Goal: Task Accomplishment & Management: Manage account settings

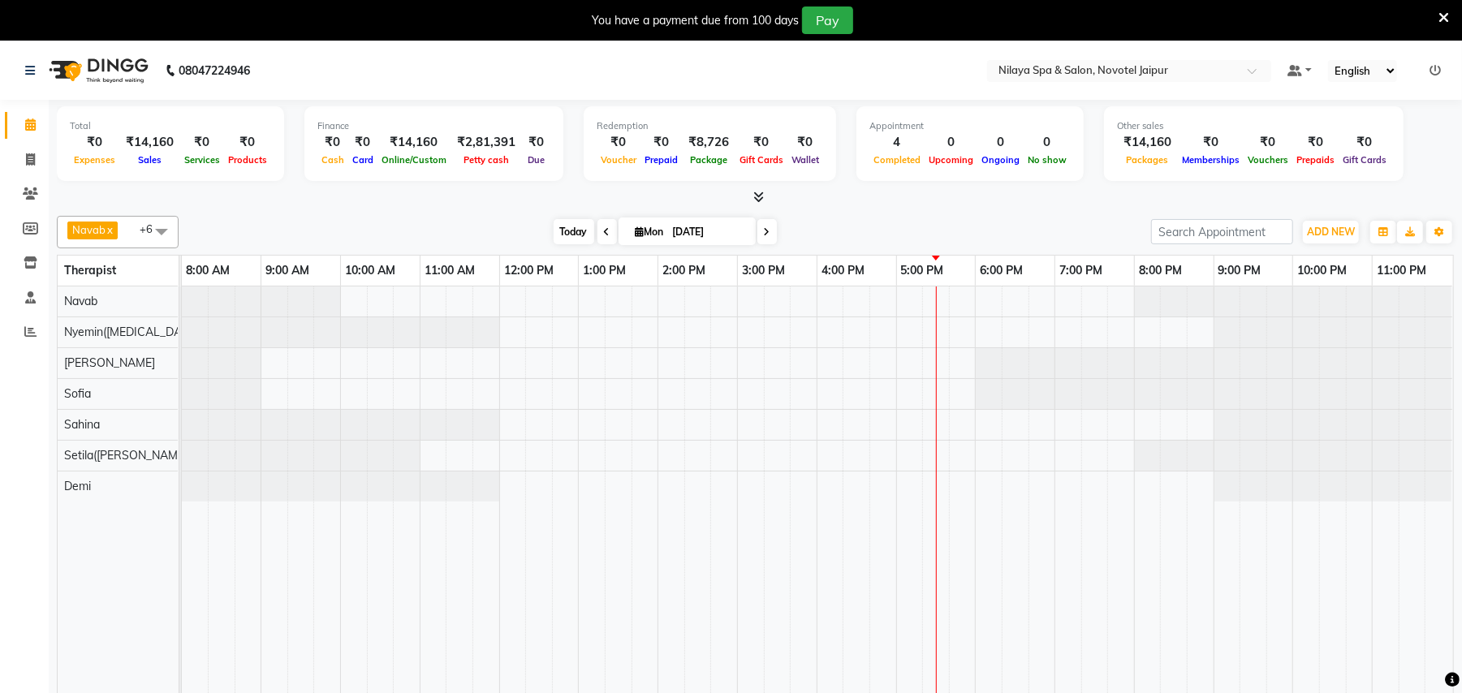
click at [566, 234] on span "Today" at bounding box center [573, 231] width 41 height 25
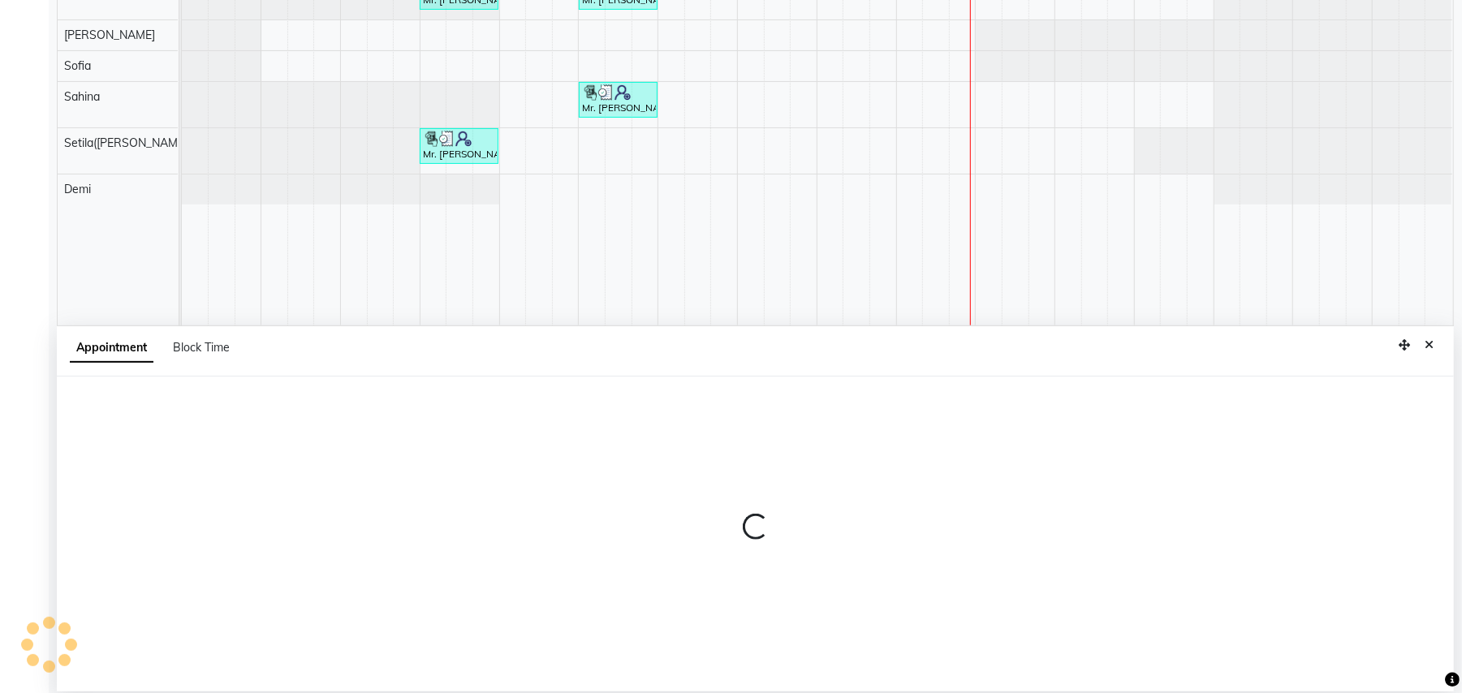
select select "77564"
select select "1035"
select select "tentative"
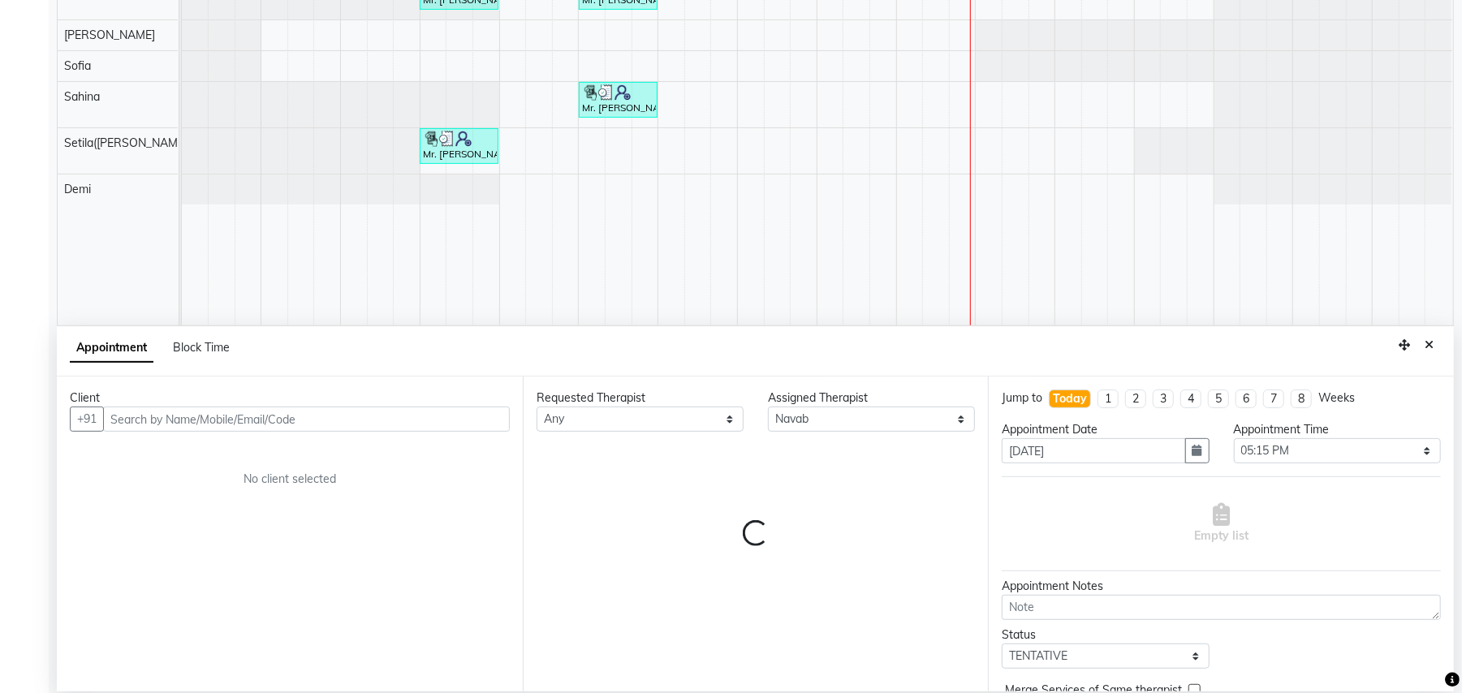
scroll to position [305, 0]
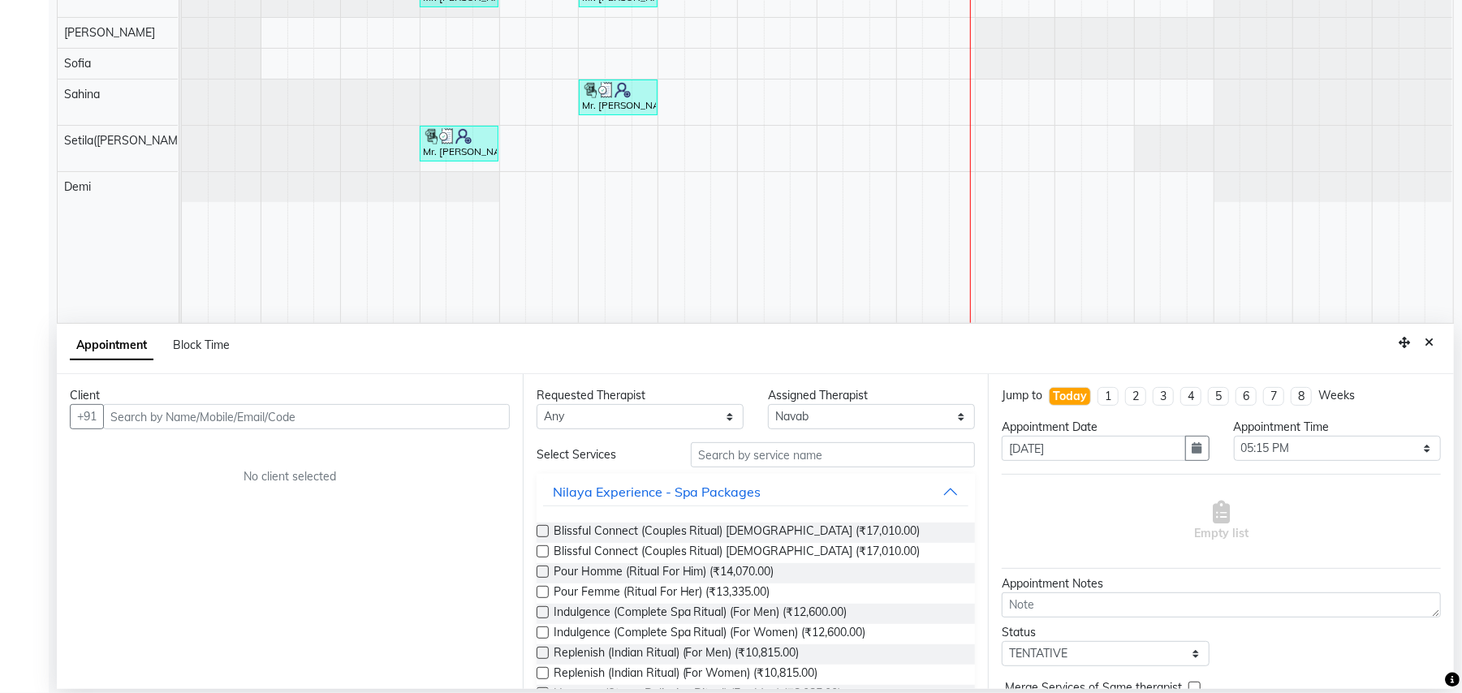
click at [341, 427] on input "text" at bounding box center [306, 416] width 407 height 25
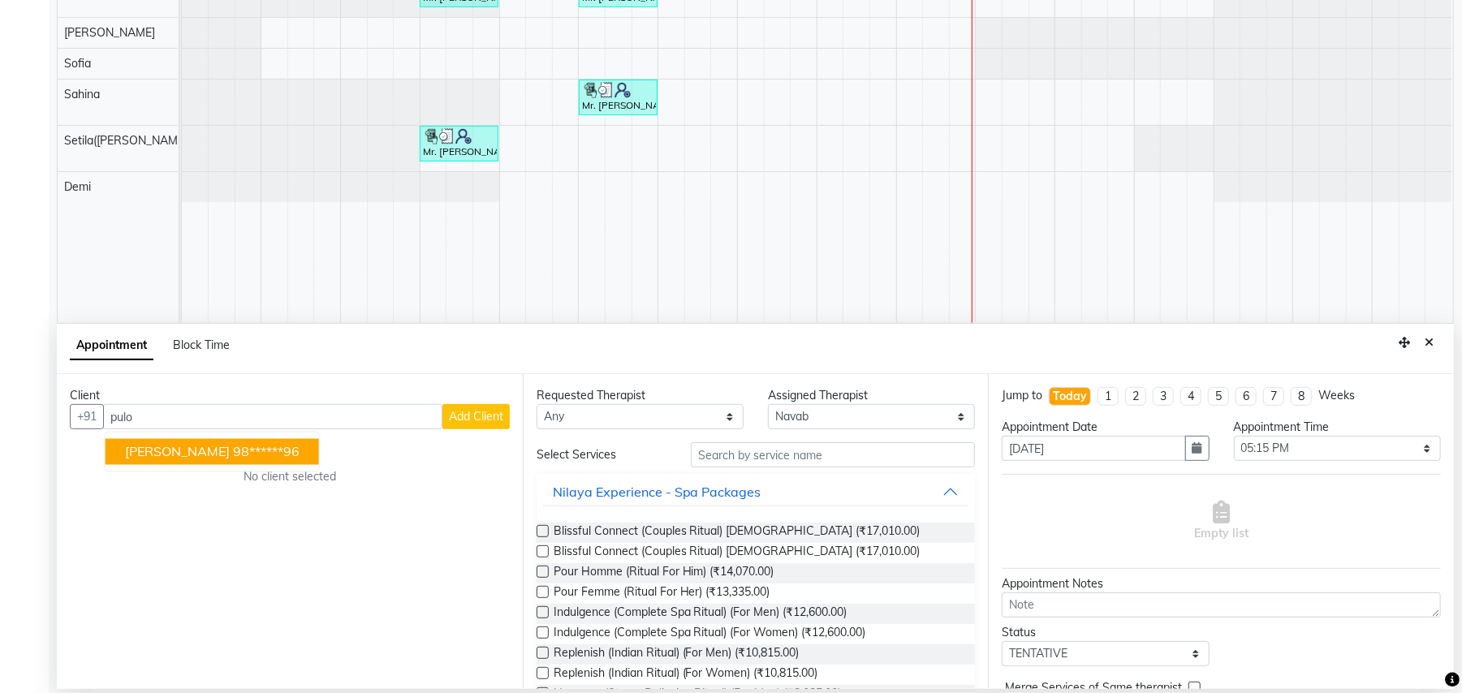
click at [233, 449] on ngb-highlight "98******96" at bounding box center [266, 452] width 67 height 16
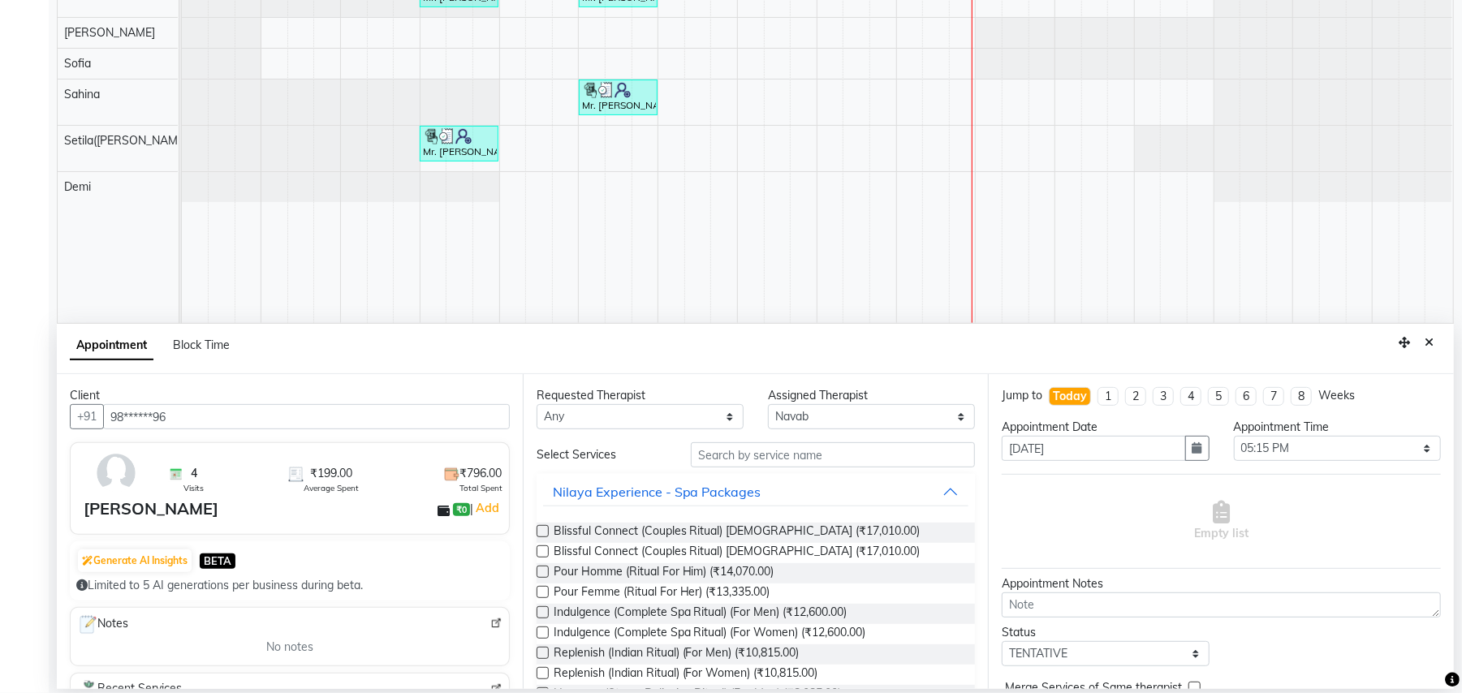
type input "98******96"
click at [897, 462] on input "text" at bounding box center [833, 454] width 284 height 25
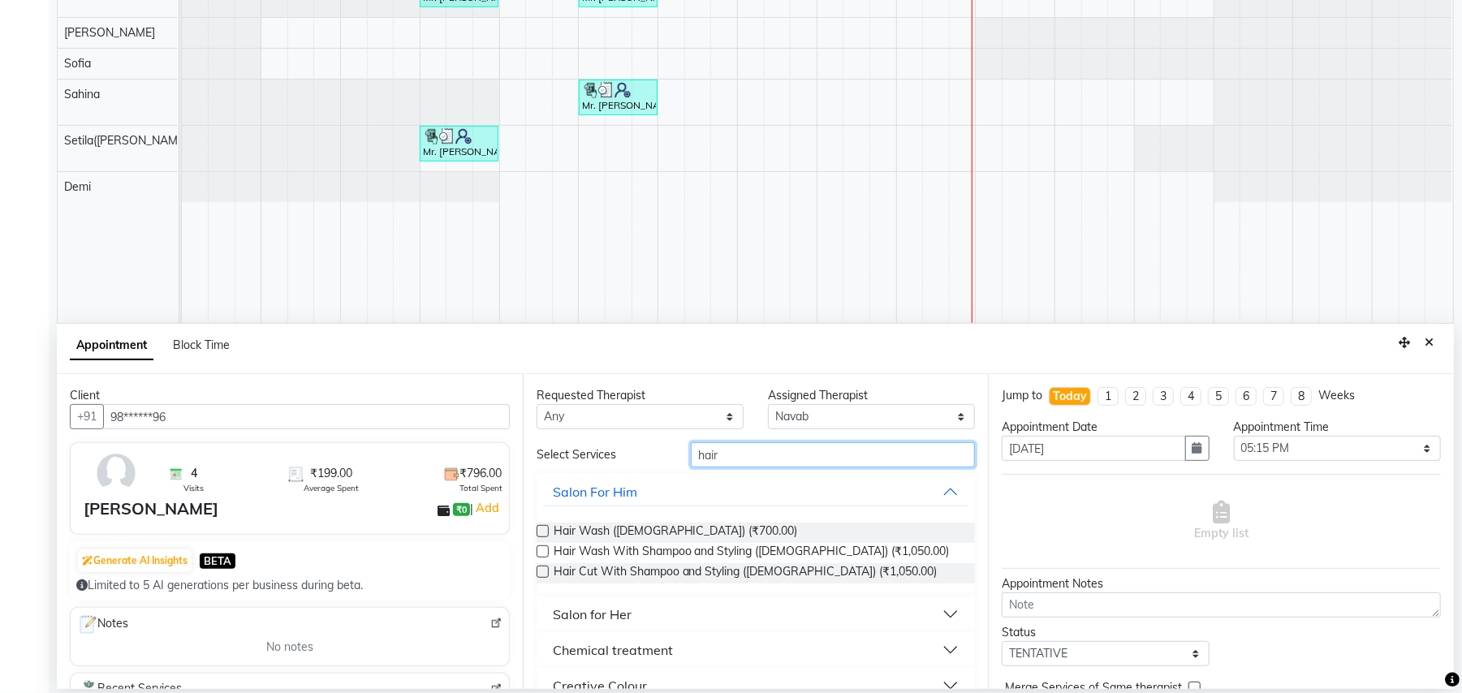
scroll to position [134, 0]
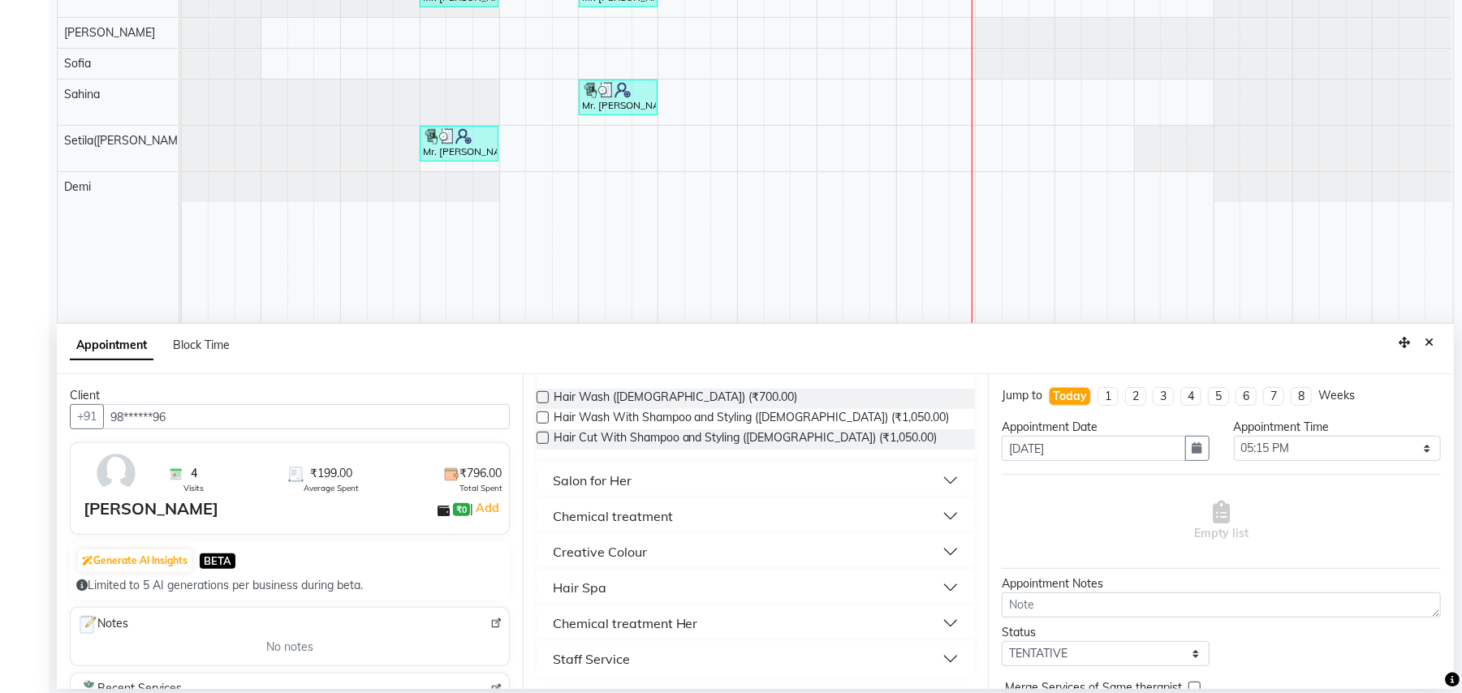
type input "hair"
click at [631, 660] on button "Staff Service" at bounding box center [756, 658] width 426 height 29
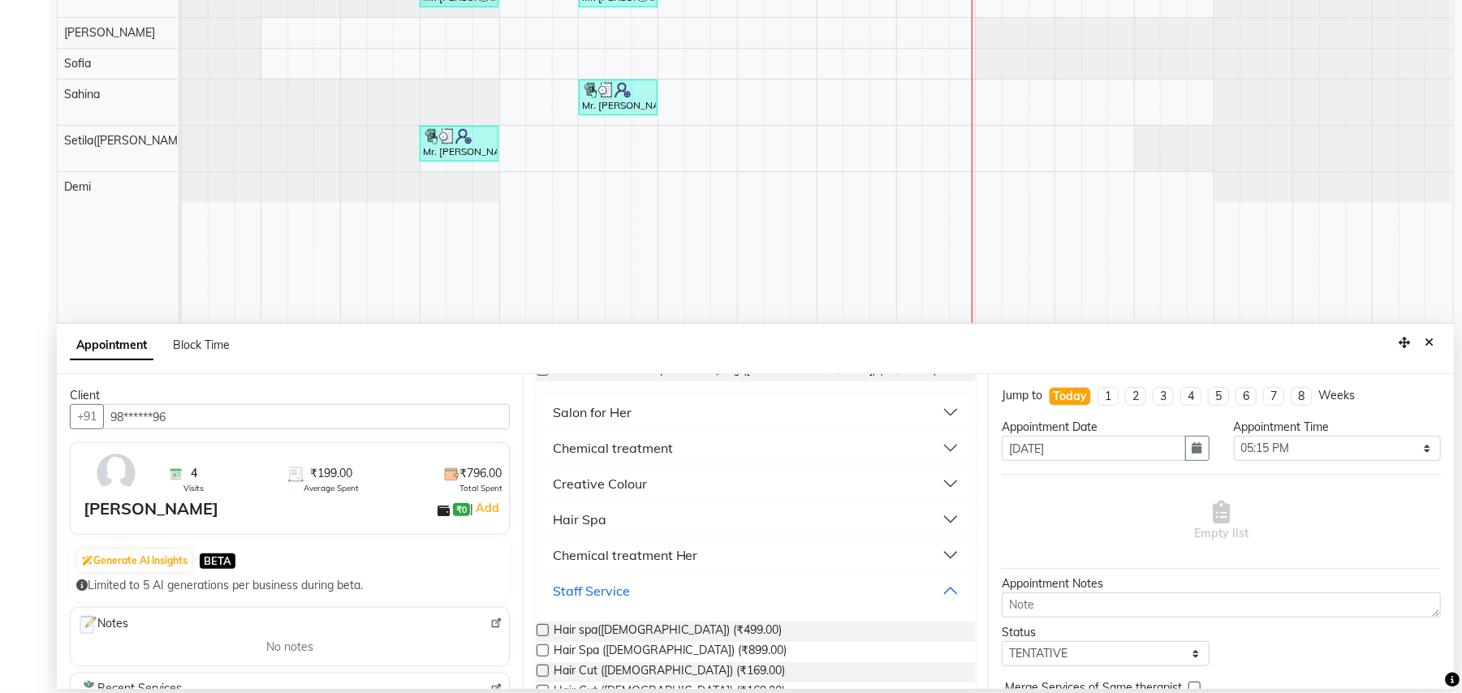
scroll to position [277, 0]
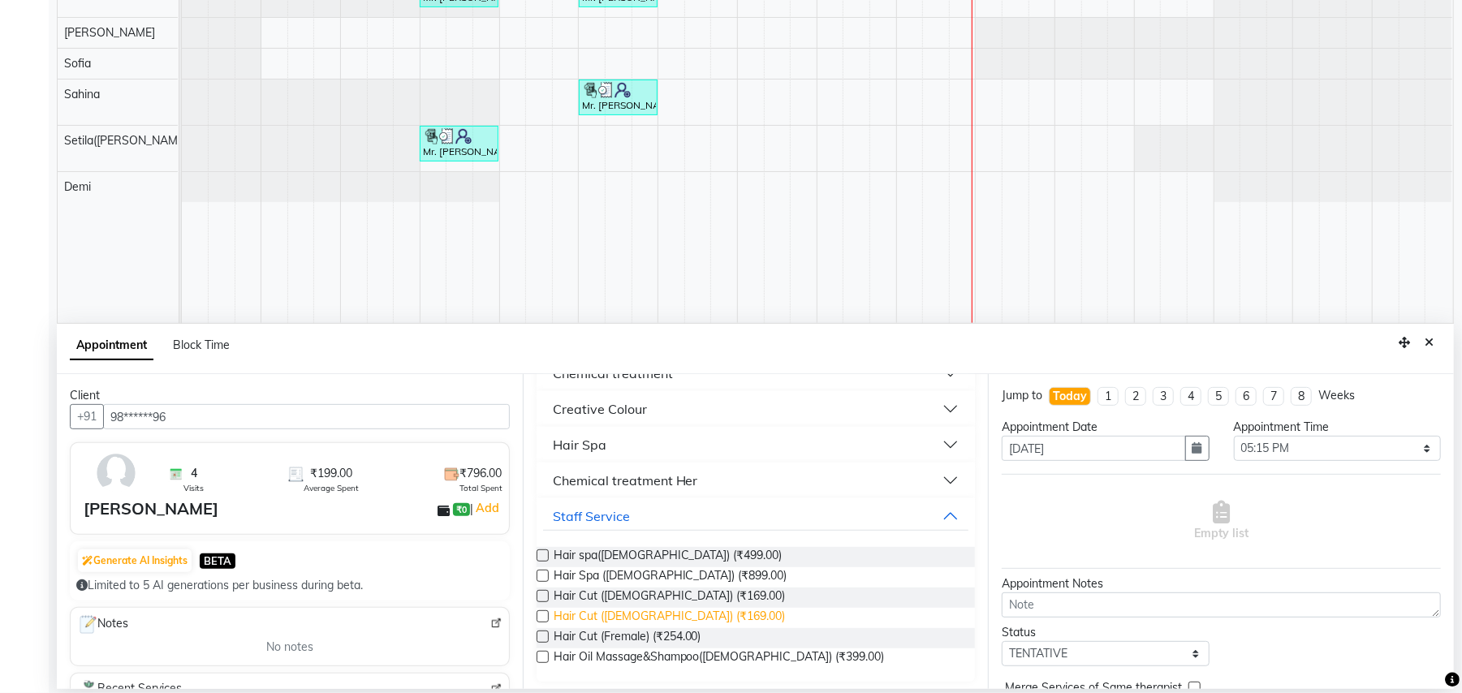
click at [634, 615] on span "Hair Cut ([DEMOGRAPHIC_DATA]) (₹169.00)" at bounding box center [669, 618] width 232 height 20
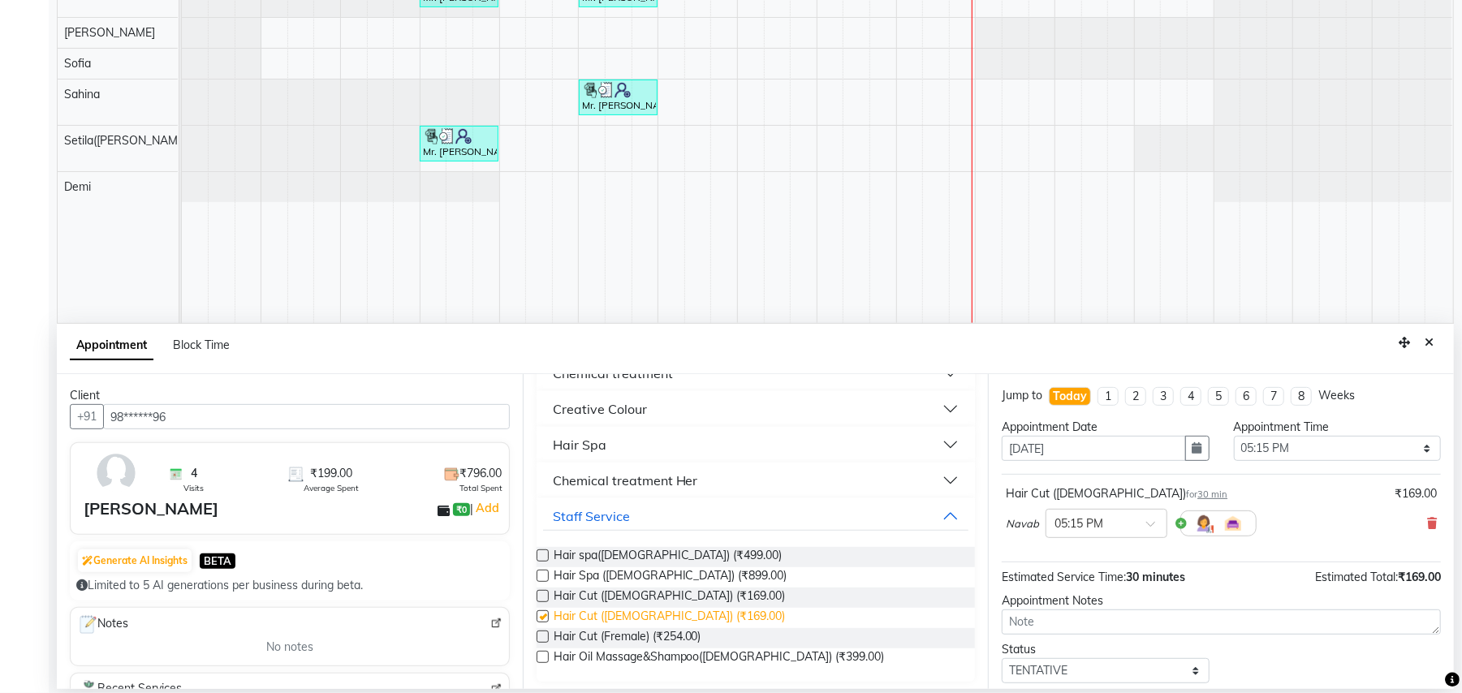
checkbox input "false"
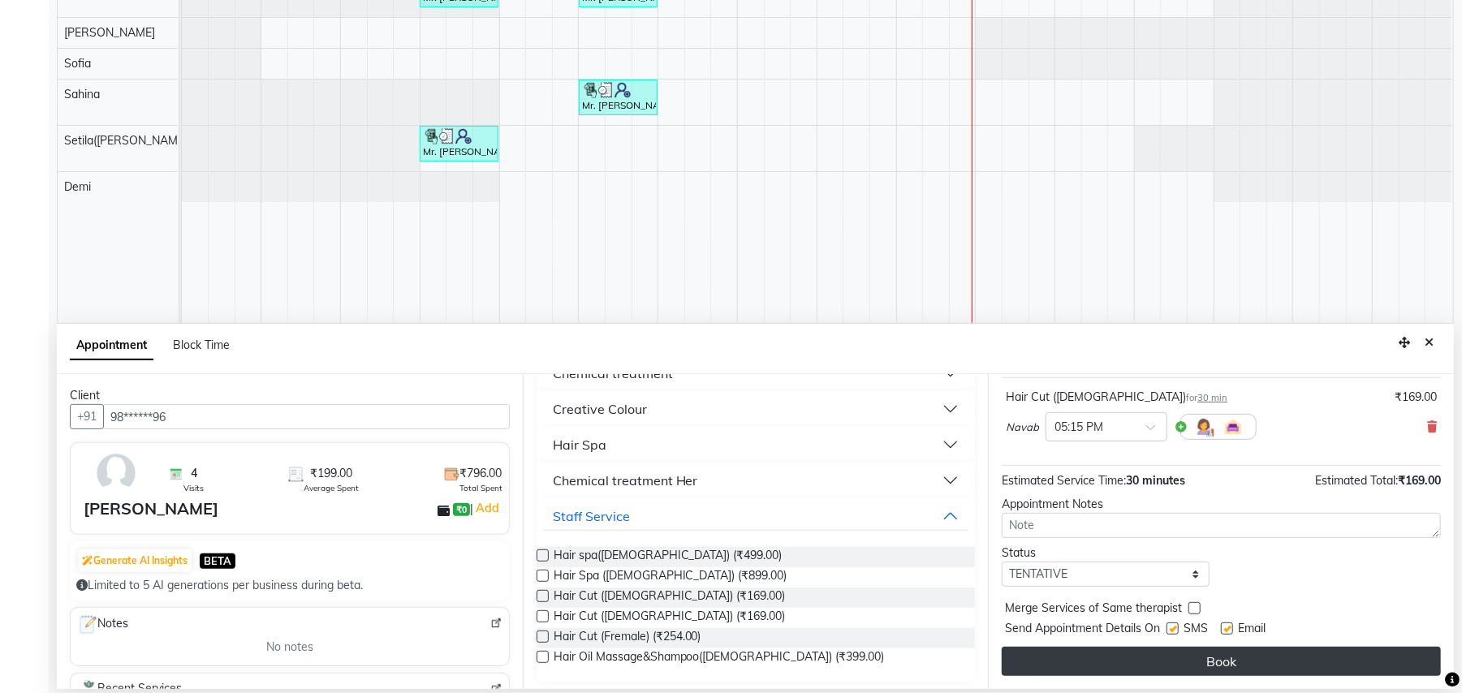
click at [1195, 660] on button "Book" at bounding box center [1220, 661] width 439 height 29
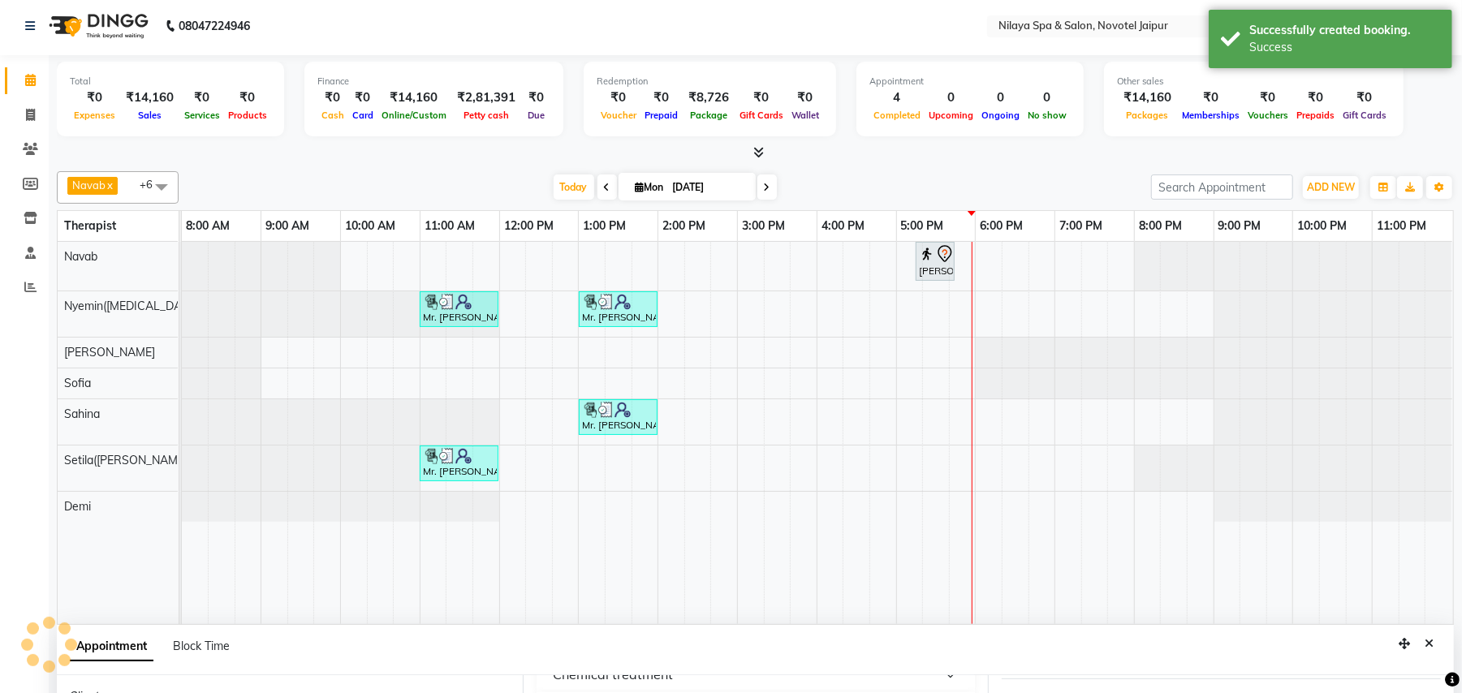
scroll to position [0, 0]
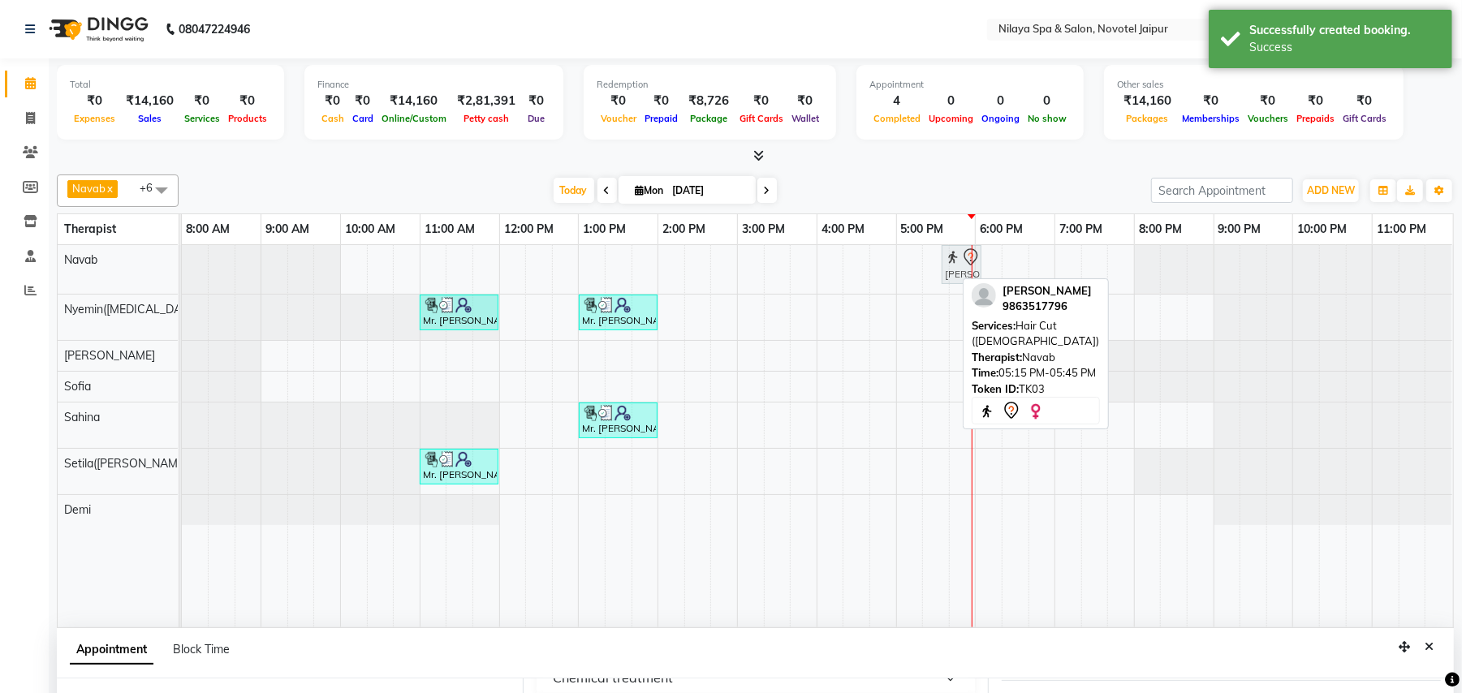
drag, startPoint x: 932, startPoint y: 265, endPoint x: 948, endPoint y: 263, distance: 16.3
click at [182, 263] on div "[PERSON_NAME], TK03, 05:15 PM-05:45 PM, Hair Cut ([DEMOGRAPHIC_DATA]) [PERSON_N…" at bounding box center [182, 269] width 0 height 49
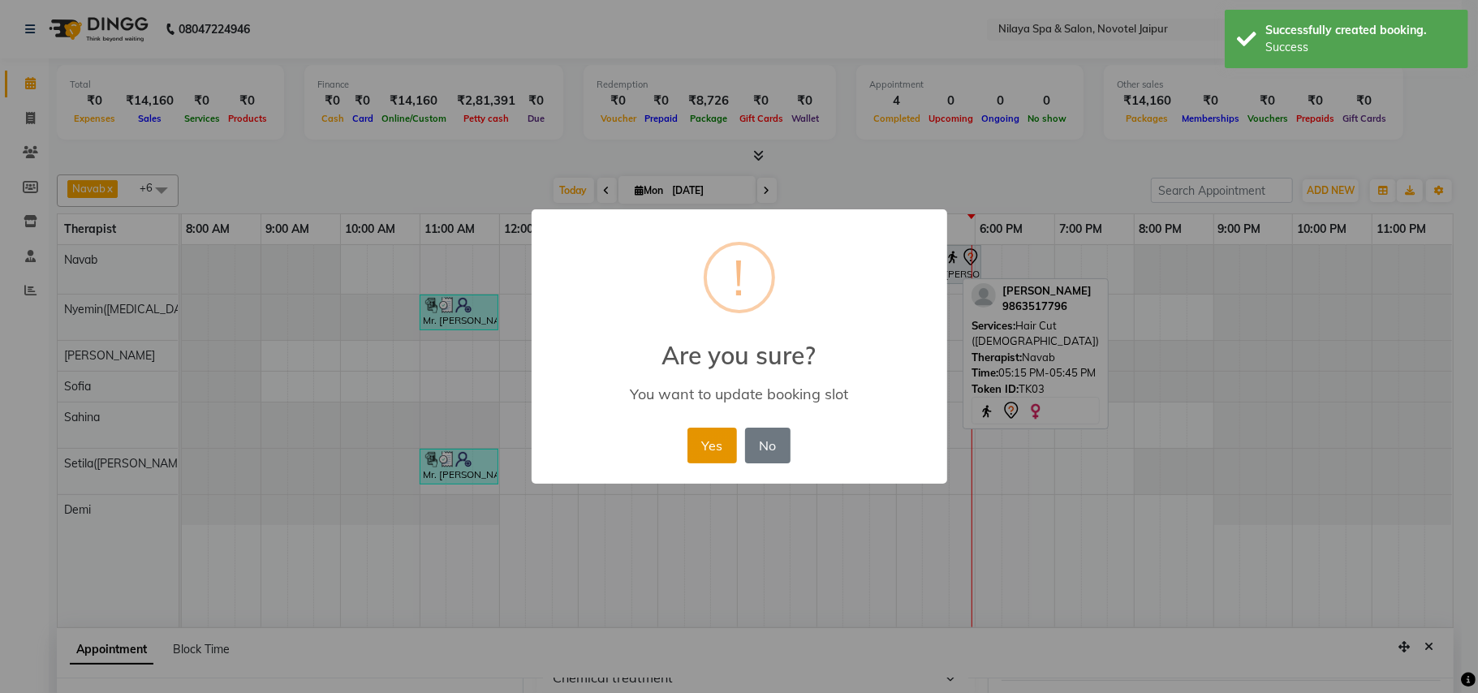
click at [721, 446] on button "Yes" at bounding box center [712, 446] width 50 height 36
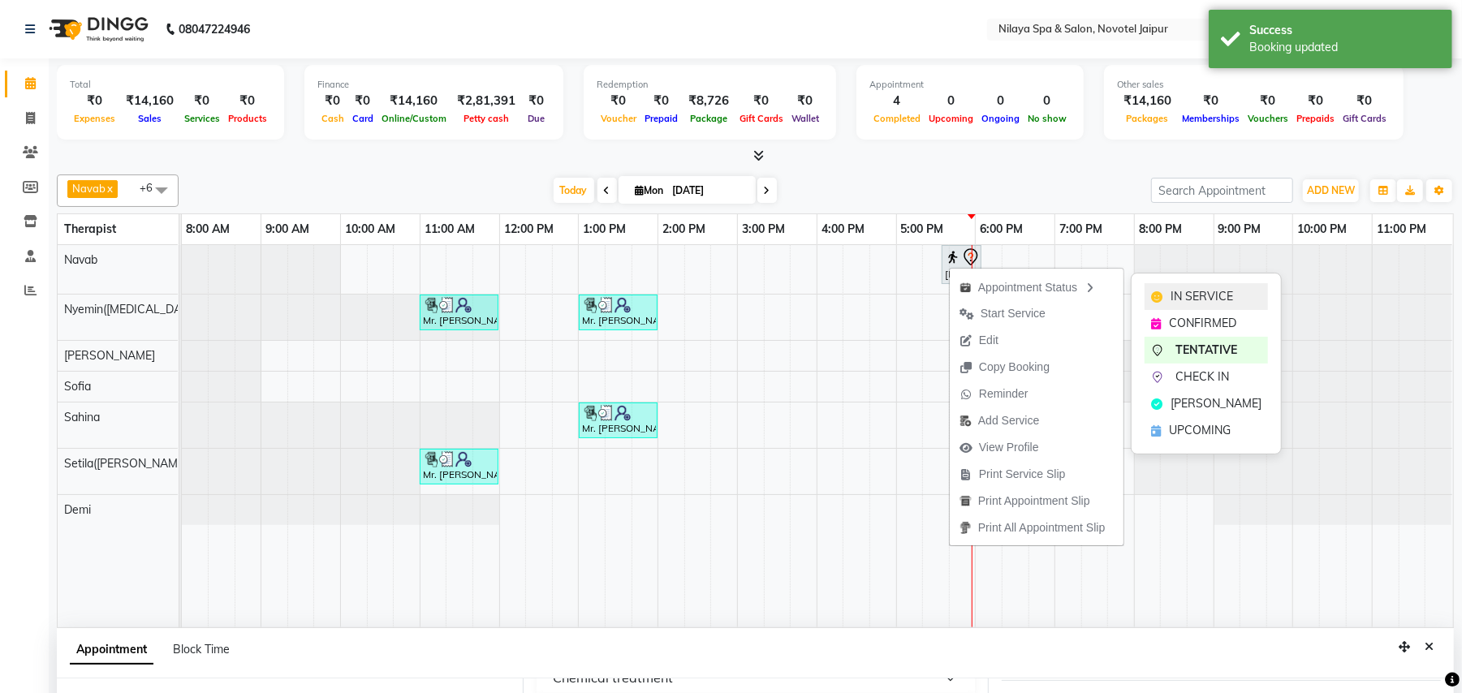
click at [1196, 299] on span "IN SERVICE" at bounding box center [1201, 296] width 62 height 17
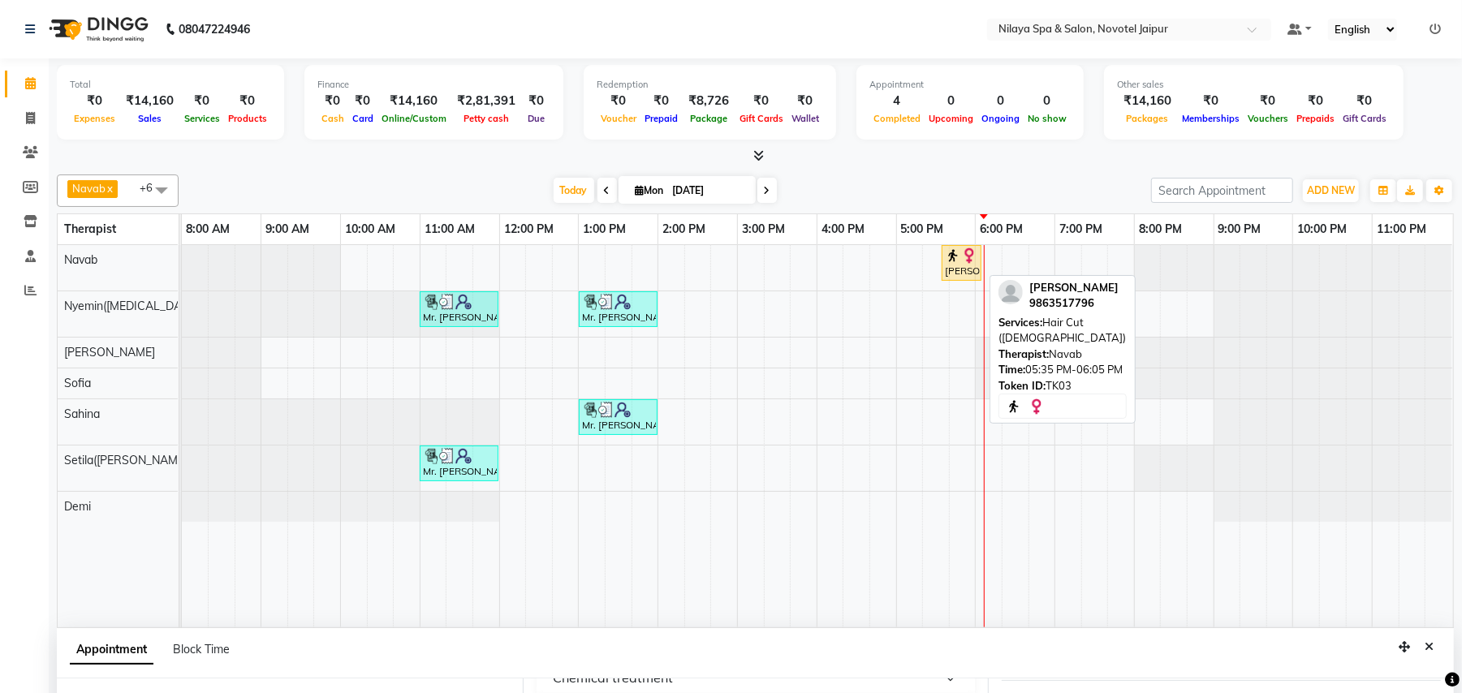
click at [968, 267] on div "[PERSON_NAME], TK03, 05:35 PM-06:05 PM, Hair Cut ([DEMOGRAPHIC_DATA])" at bounding box center [961, 263] width 37 height 31
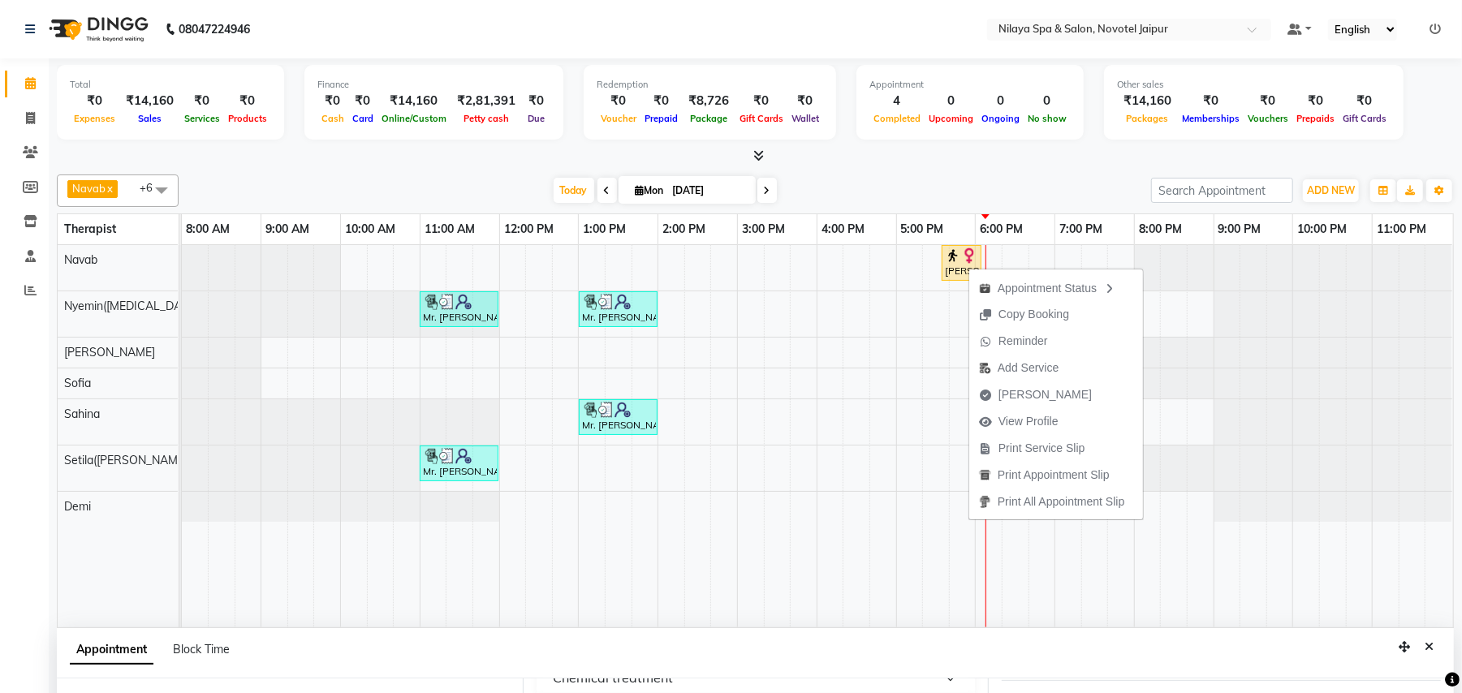
click at [975, 267] on div "Appointment Status Copy Booking Reminder Add Service [PERSON_NAME] View Profile…" at bounding box center [1055, 393] width 175 height 253
click at [961, 257] on img at bounding box center [969, 256] width 16 height 16
select select "1"
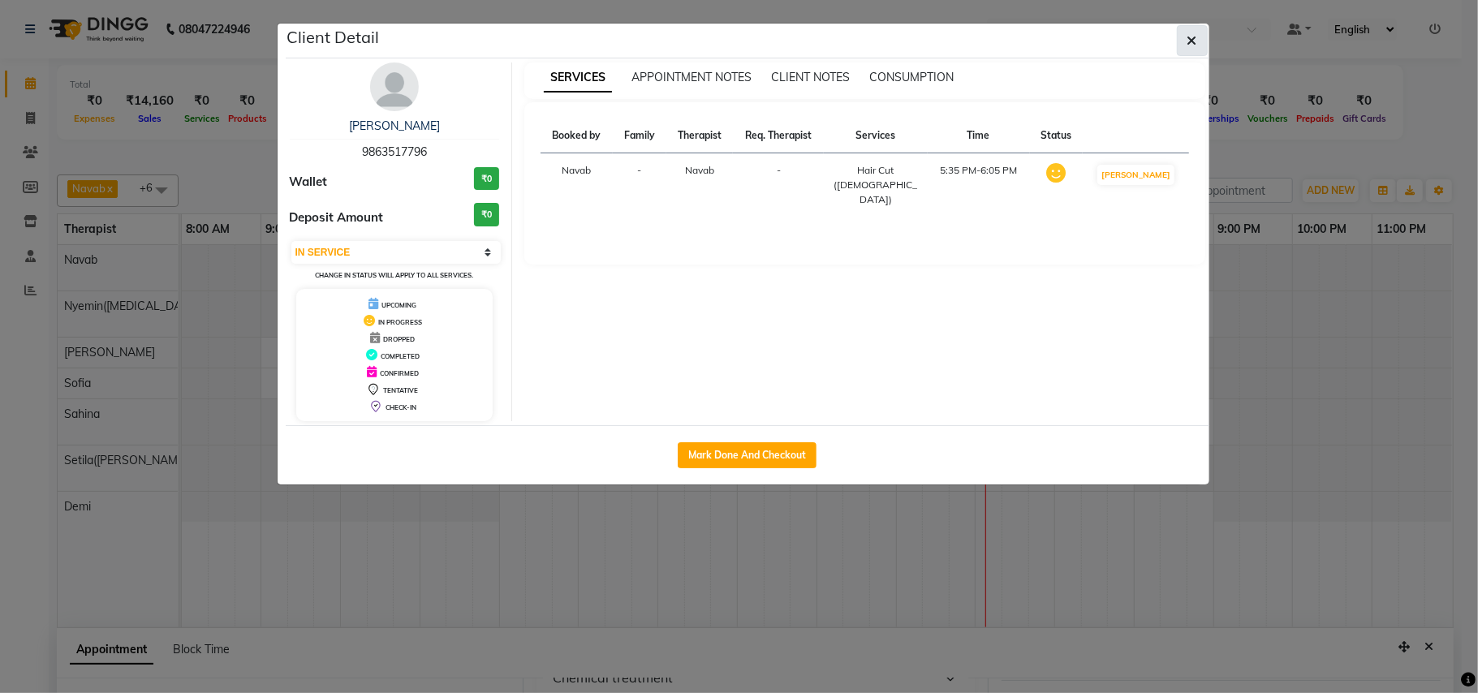
click at [1191, 42] on icon "button" at bounding box center [1192, 40] width 10 height 13
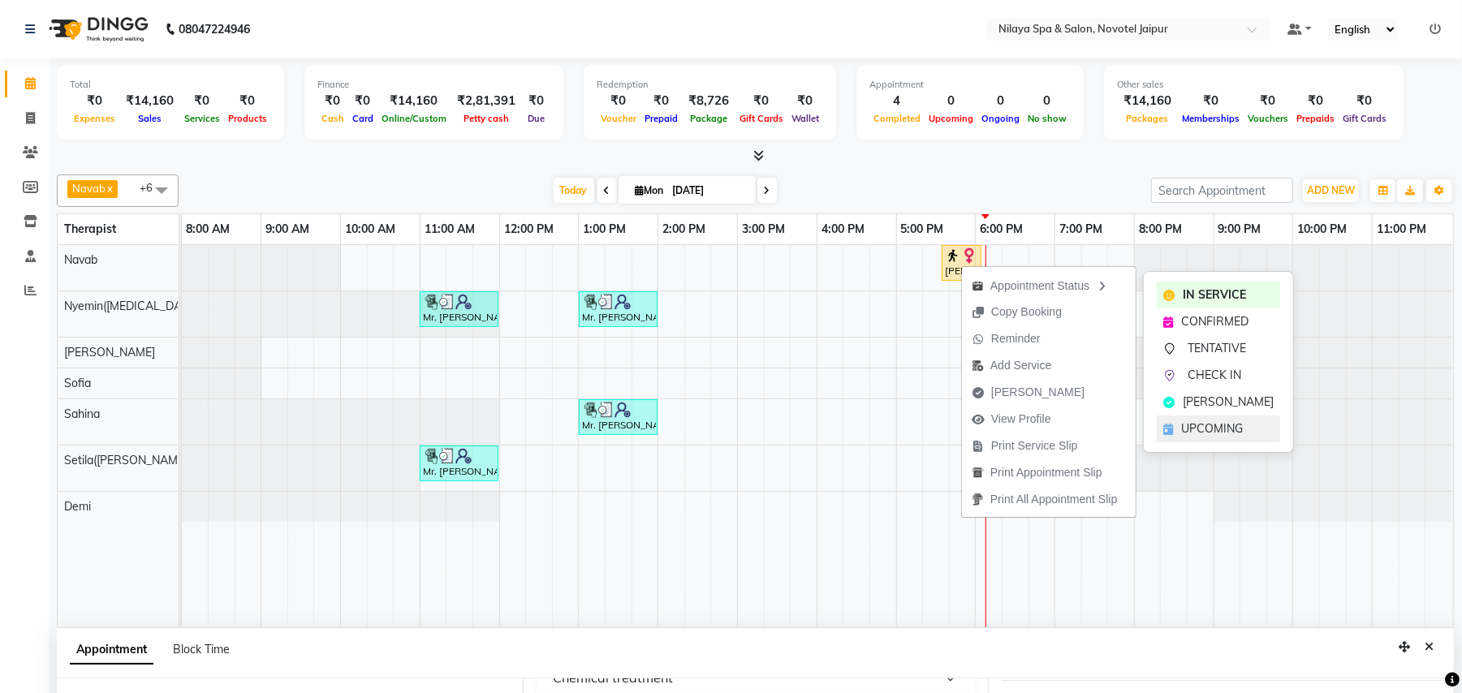
click at [1211, 432] on span "UPCOMING" at bounding box center [1212, 428] width 62 height 17
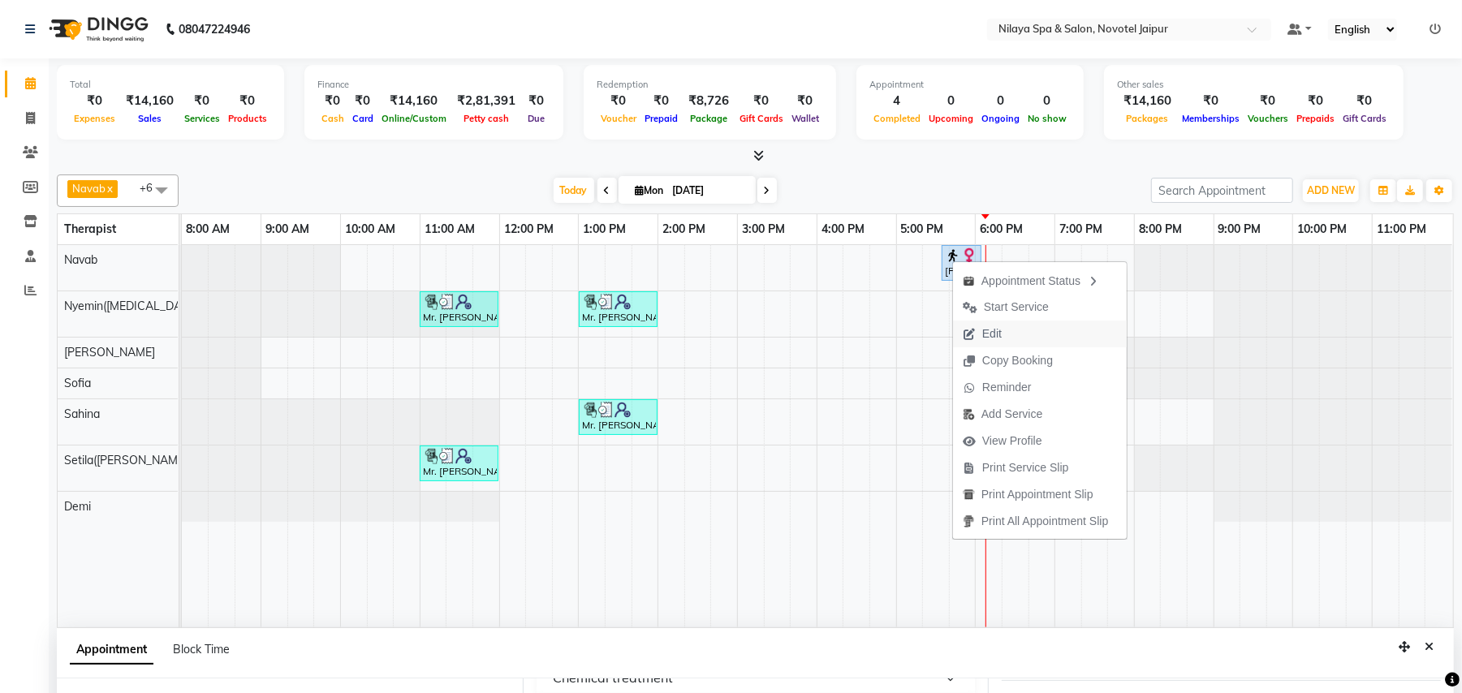
click at [1001, 333] on span "Edit" at bounding box center [982, 334] width 58 height 27
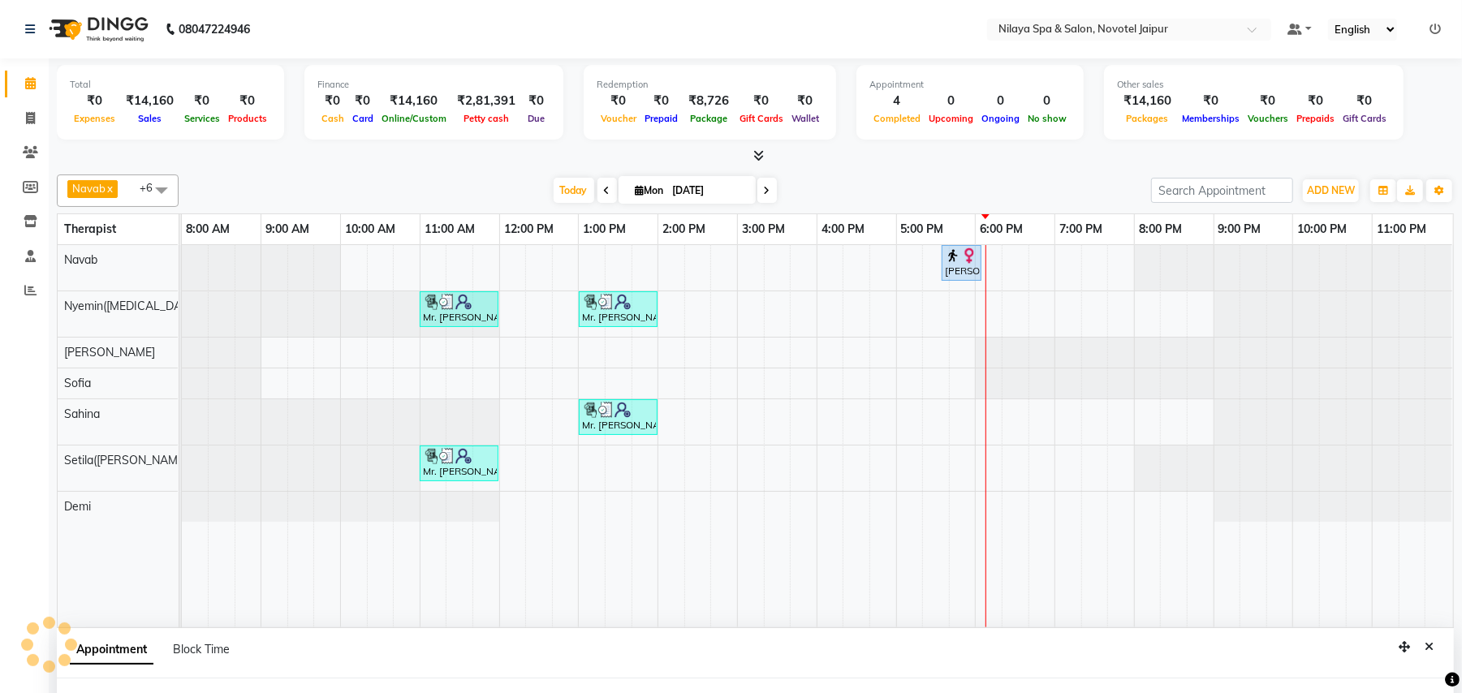
select select "tentative"
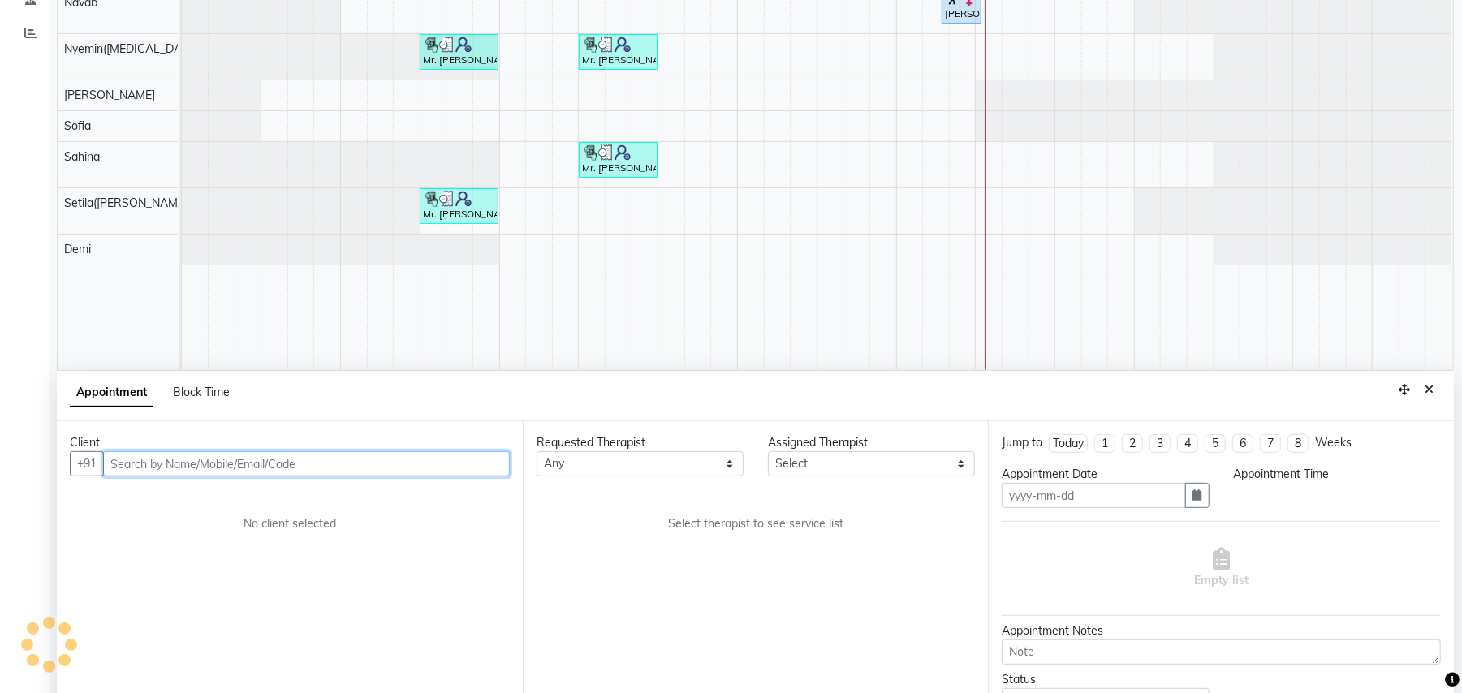
scroll to position [305, 0]
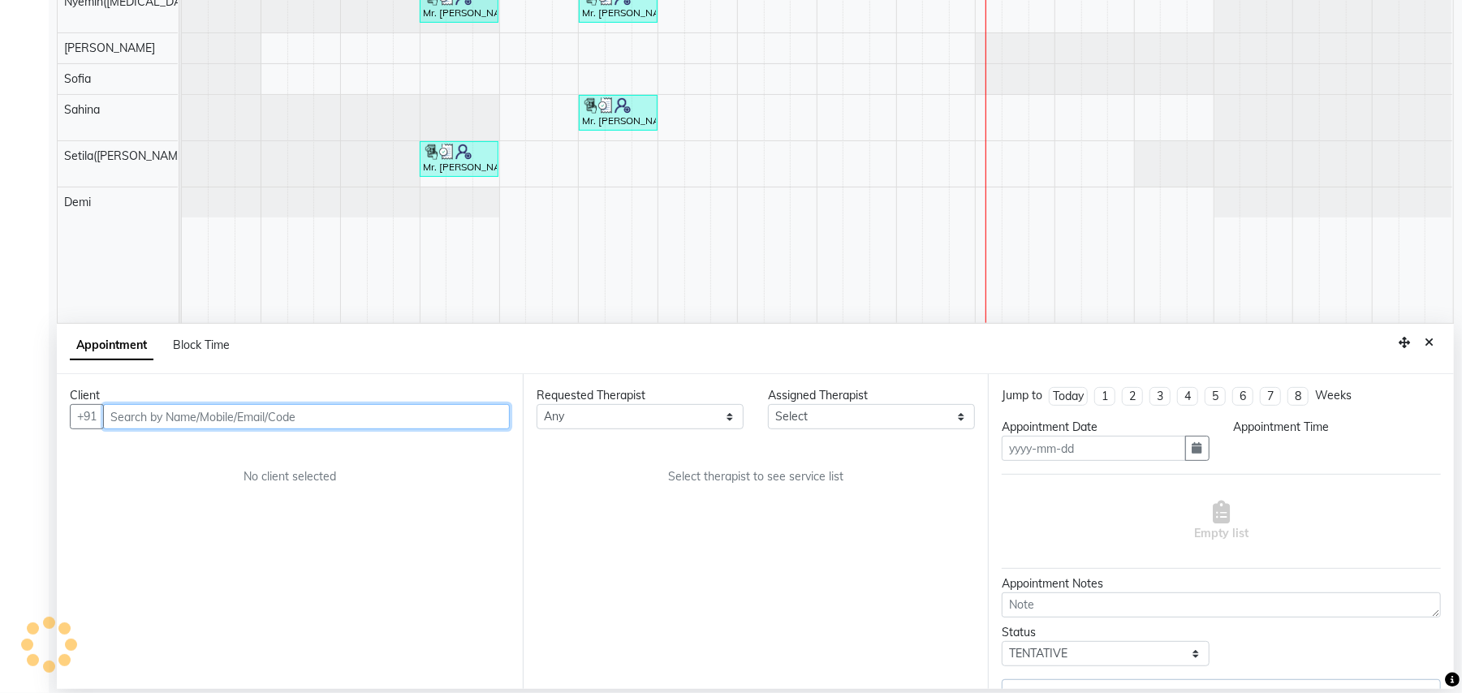
type input "[DATE]"
select select "upcoming"
select select "77564"
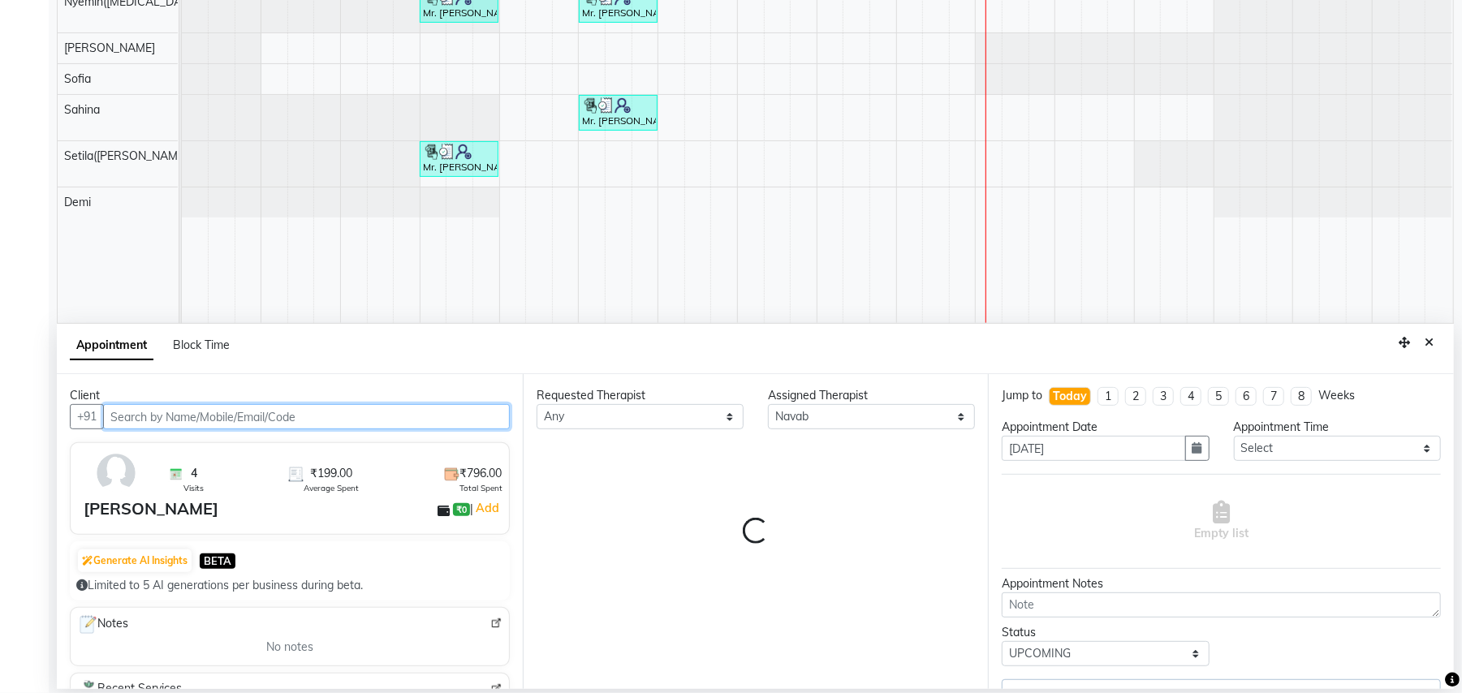
select select "4120"
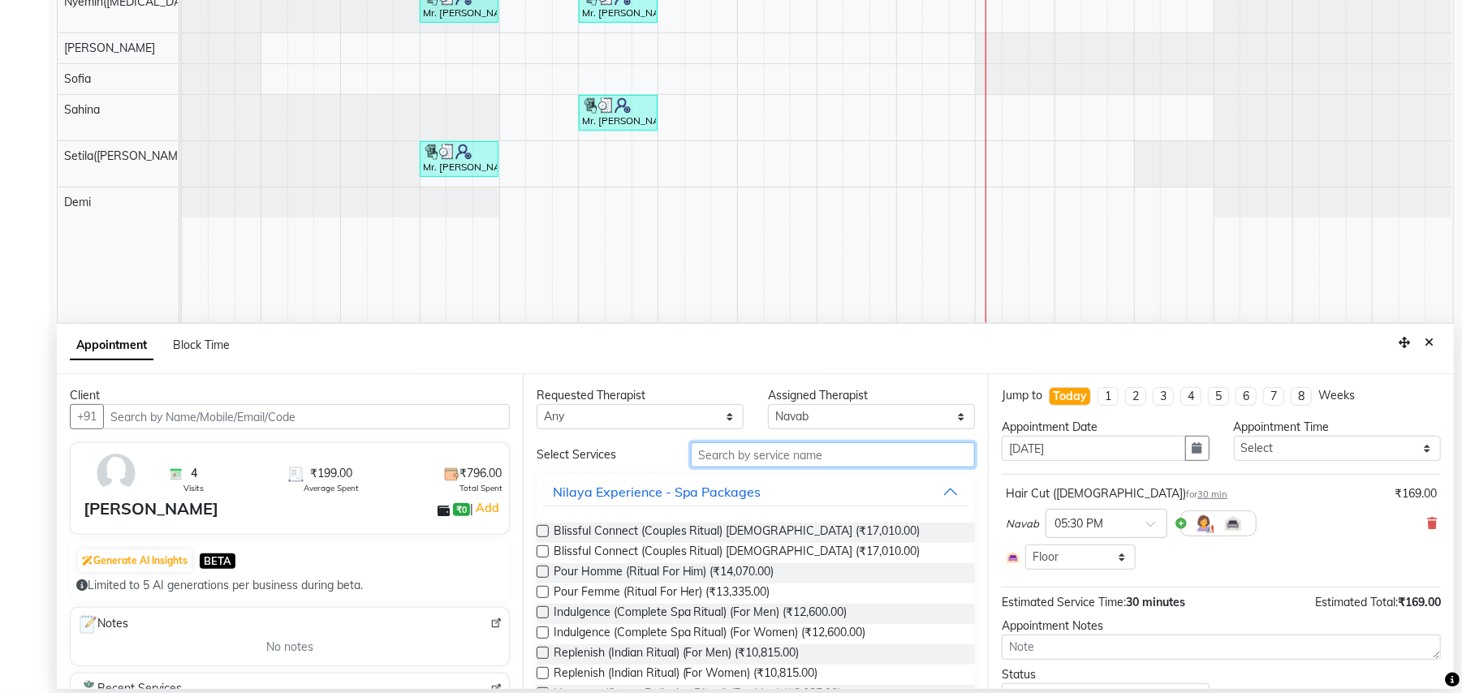
click at [810, 453] on input "text" at bounding box center [833, 454] width 284 height 25
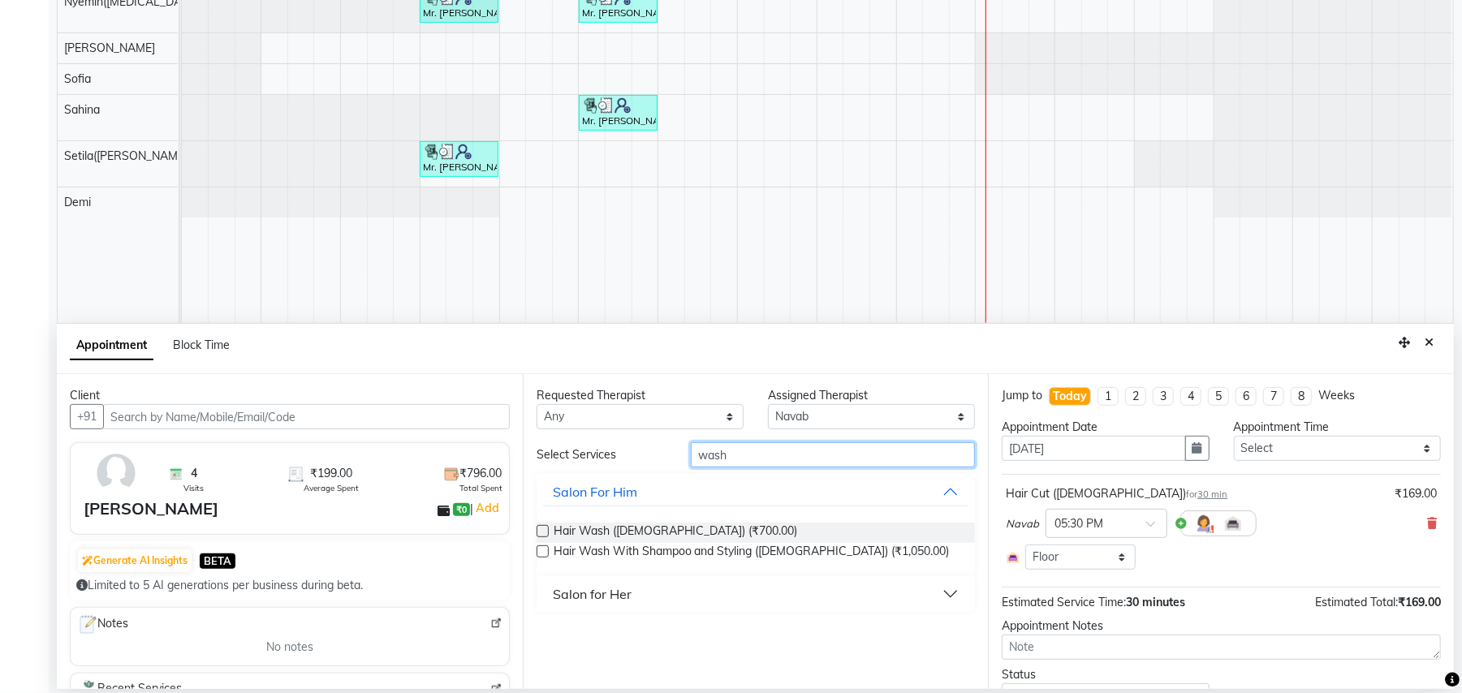
type input "wash"
click at [649, 592] on button "Salon for Her" at bounding box center [756, 593] width 426 height 29
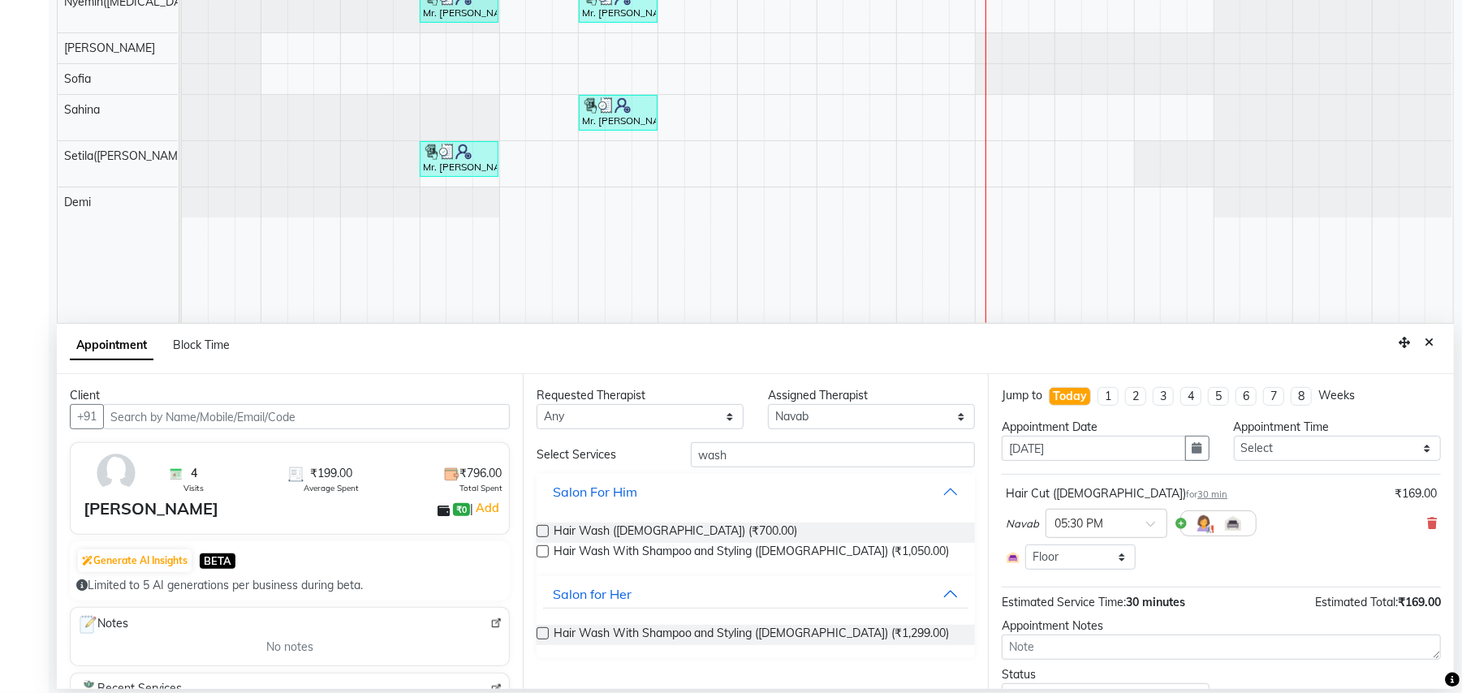
click at [945, 494] on button "Salon For Him" at bounding box center [756, 491] width 426 height 29
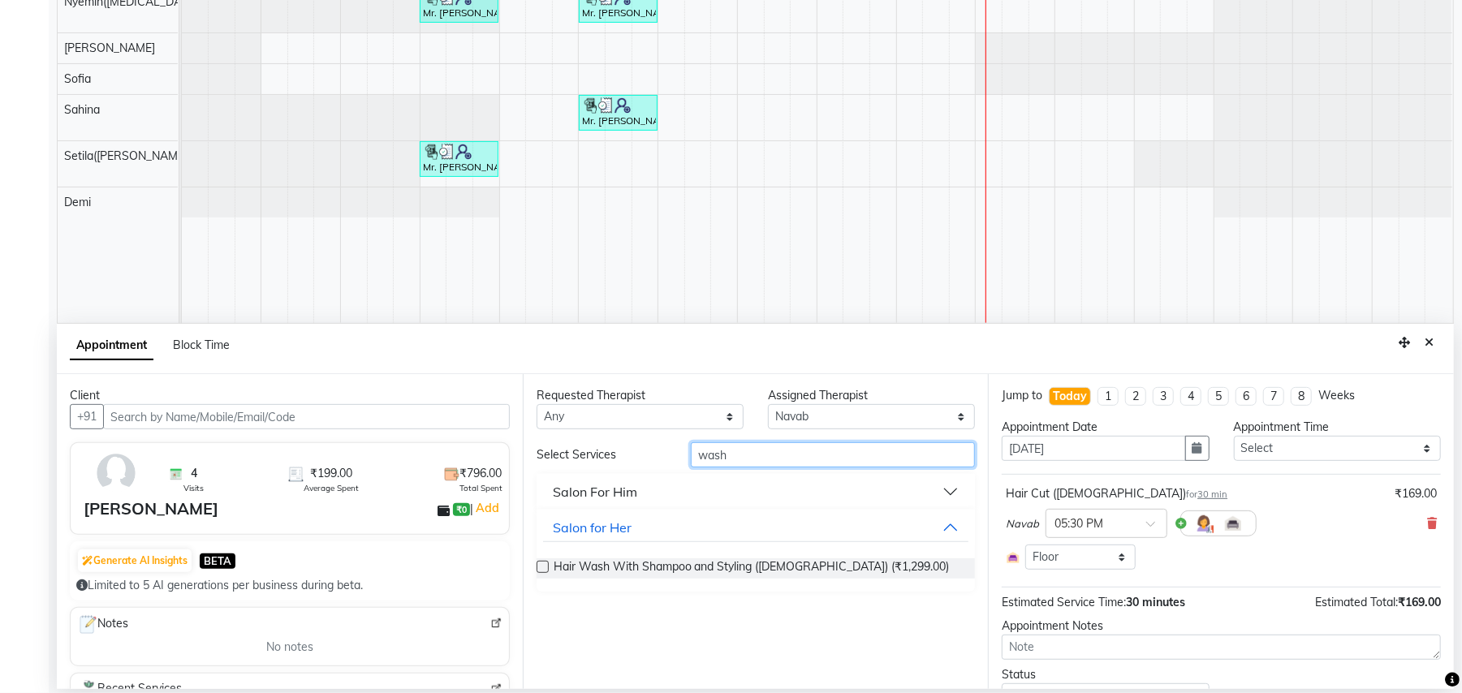
drag, startPoint x: 766, startPoint y: 459, endPoint x: 640, endPoint y: 454, distance: 125.9
click at [639, 458] on div "Select Services wash" at bounding box center [755, 454] width 463 height 25
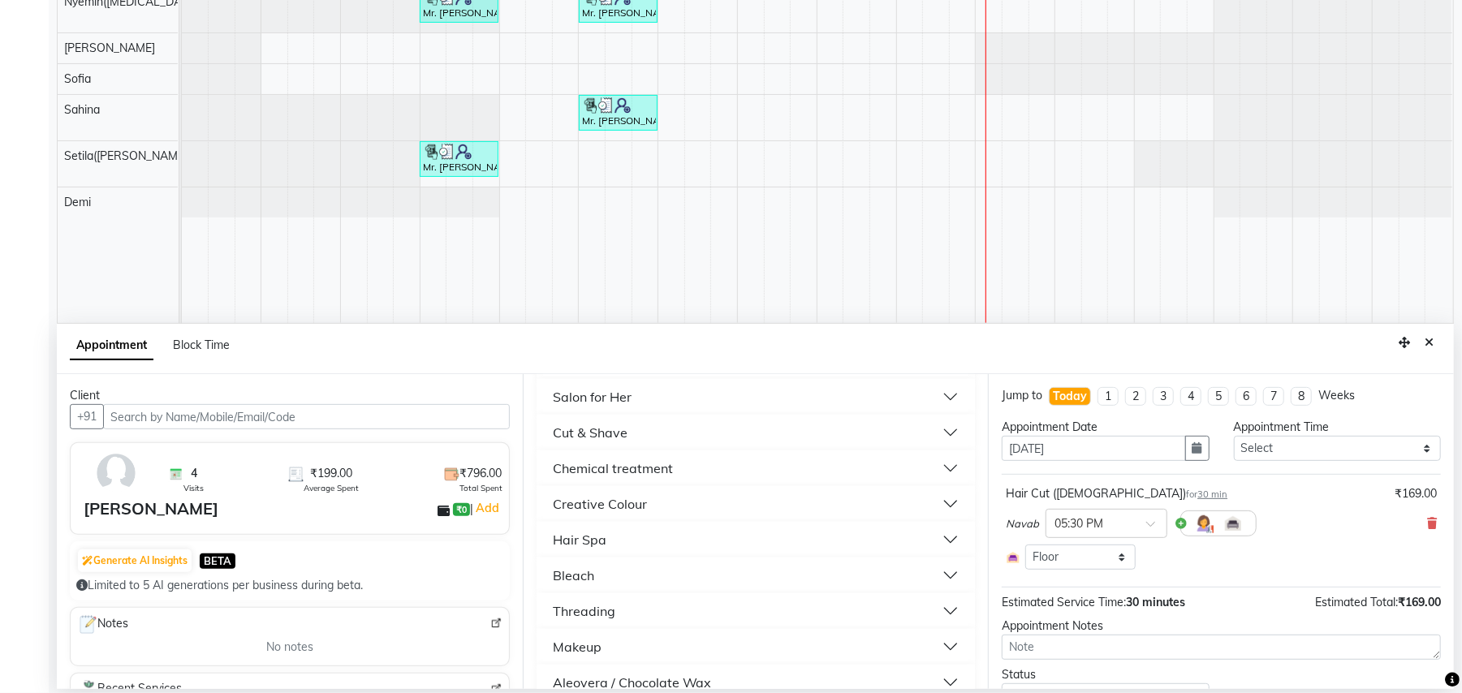
scroll to position [862, 0]
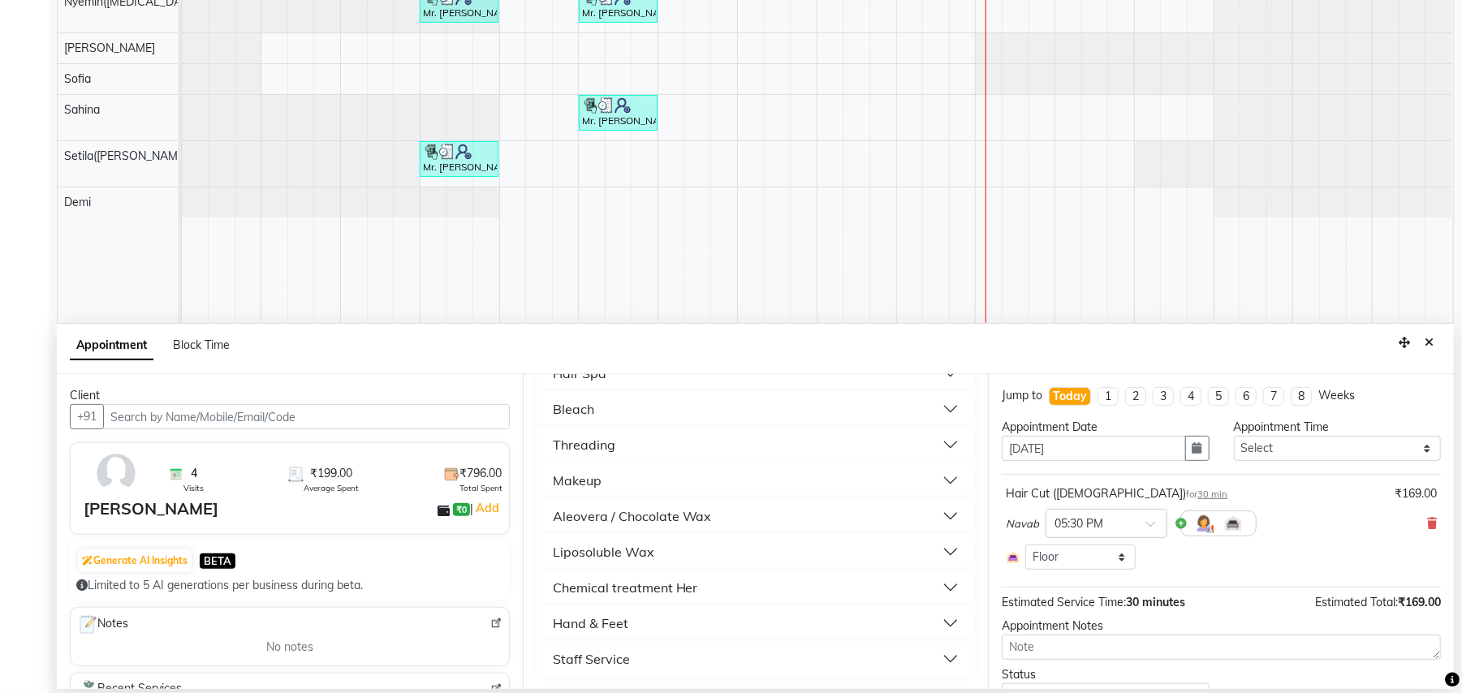
click at [634, 657] on button "Staff Service" at bounding box center [756, 658] width 426 height 29
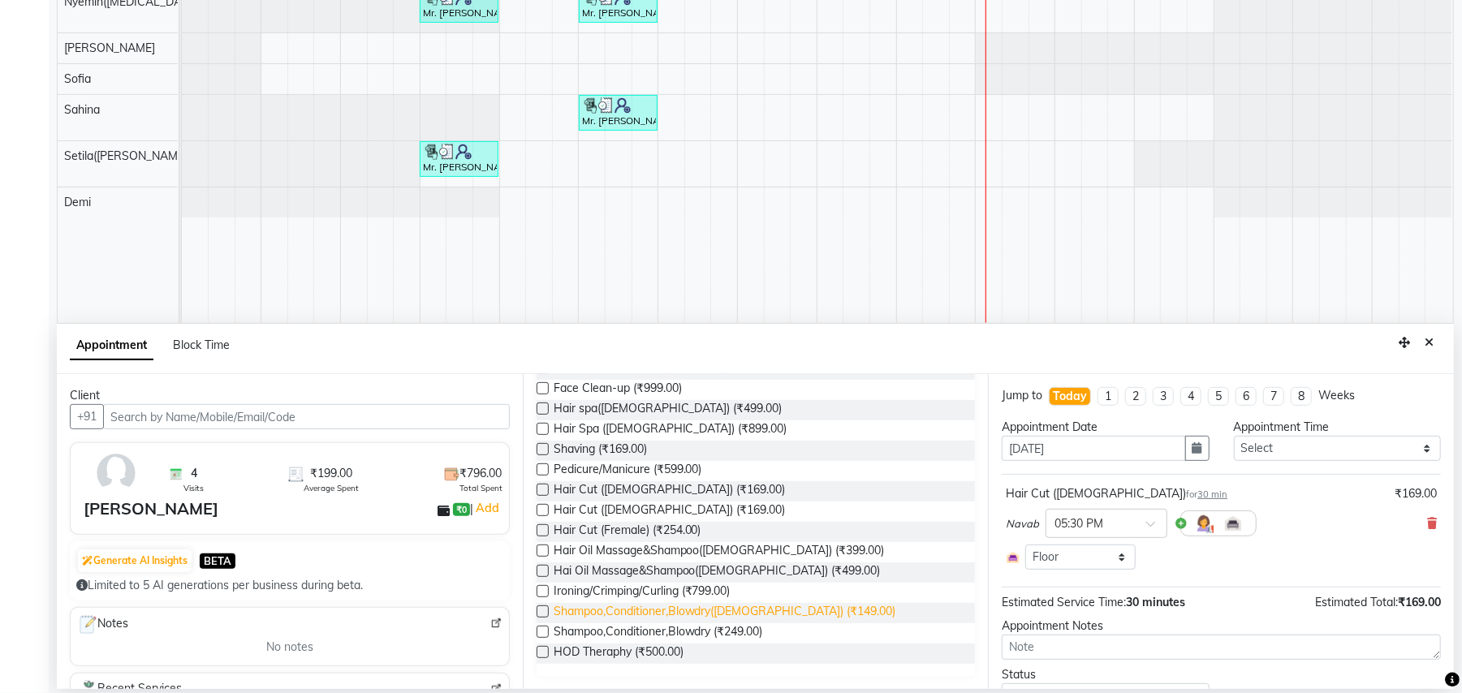
click at [777, 611] on span "Shampoo,Conditioner,Blowdry([DEMOGRAPHIC_DATA]) (₹149.00)" at bounding box center [724, 613] width 342 height 20
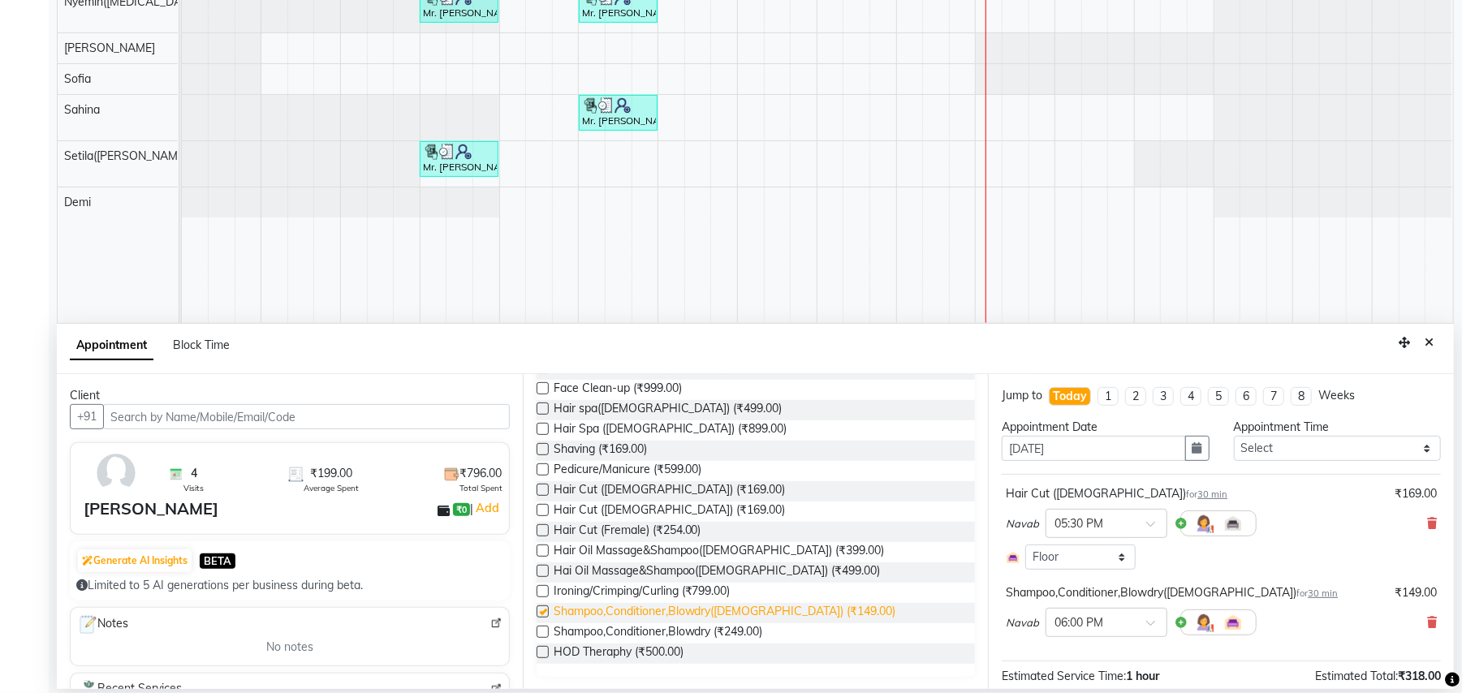
checkbox input "false"
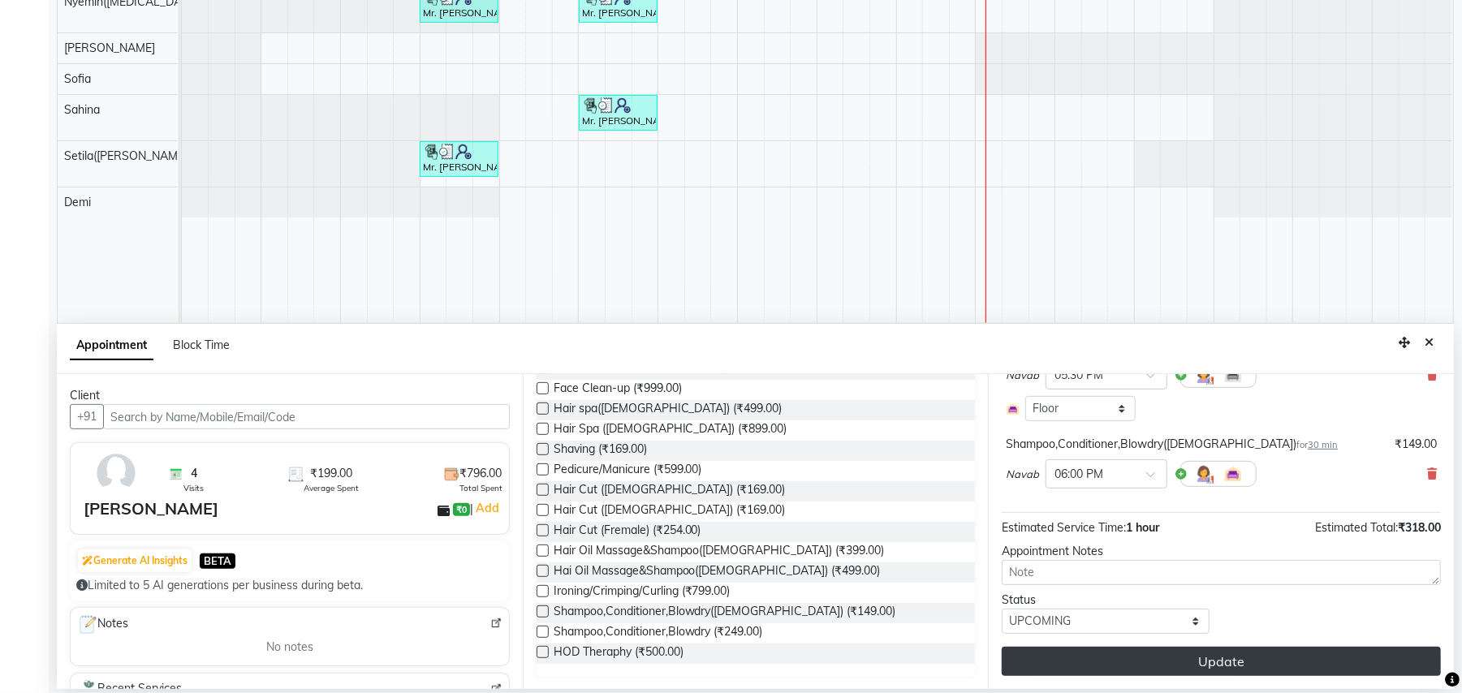
click at [1232, 669] on button "Update" at bounding box center [1220, 661] width 439 height 29
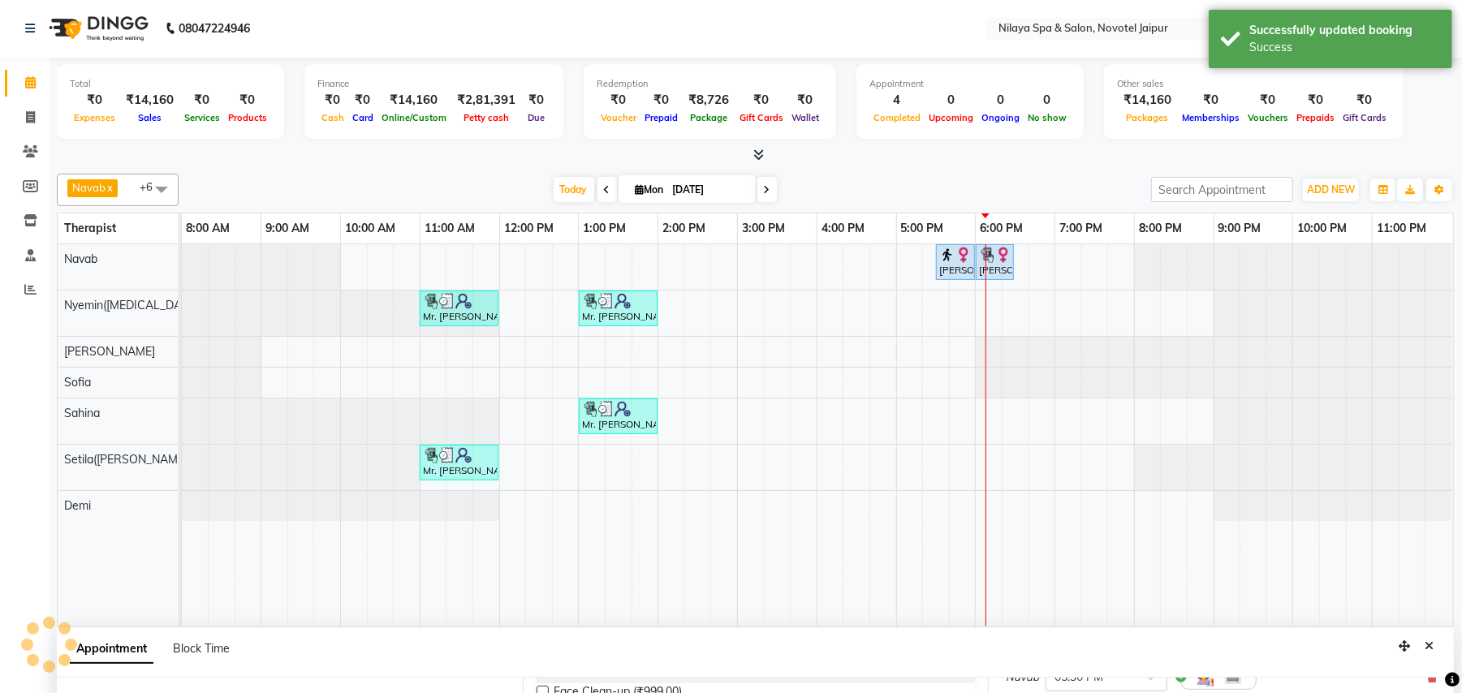
scroll to position [0, 0]
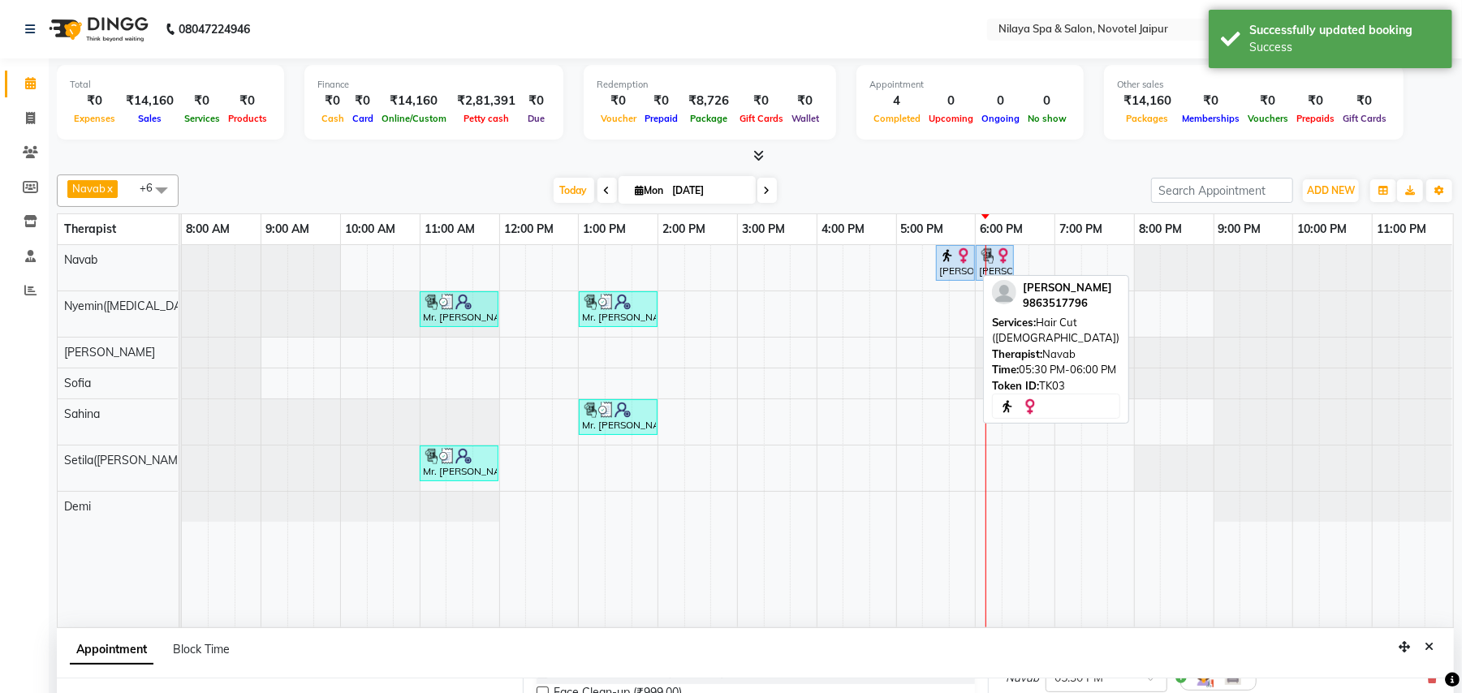
click at [967, 260] on img at bounding box center [963, 256] width 16 height 16
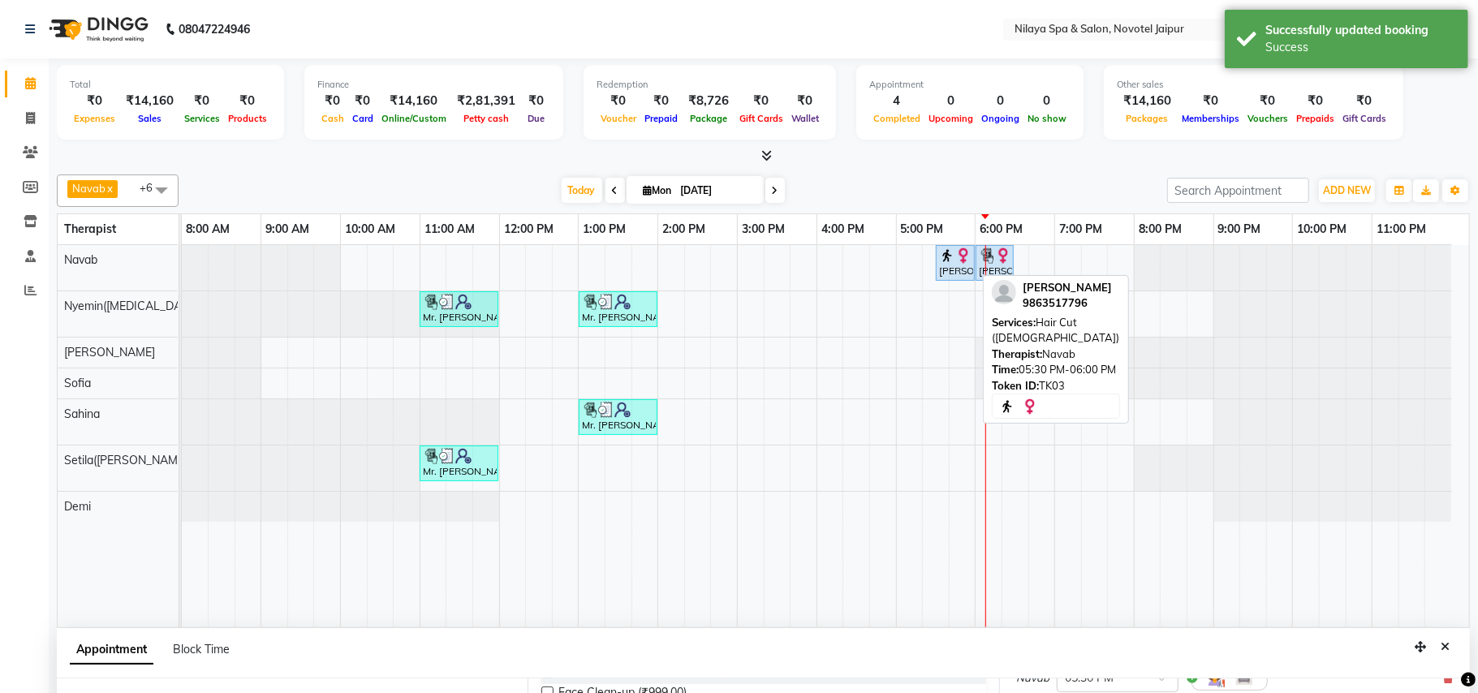
select select "5"
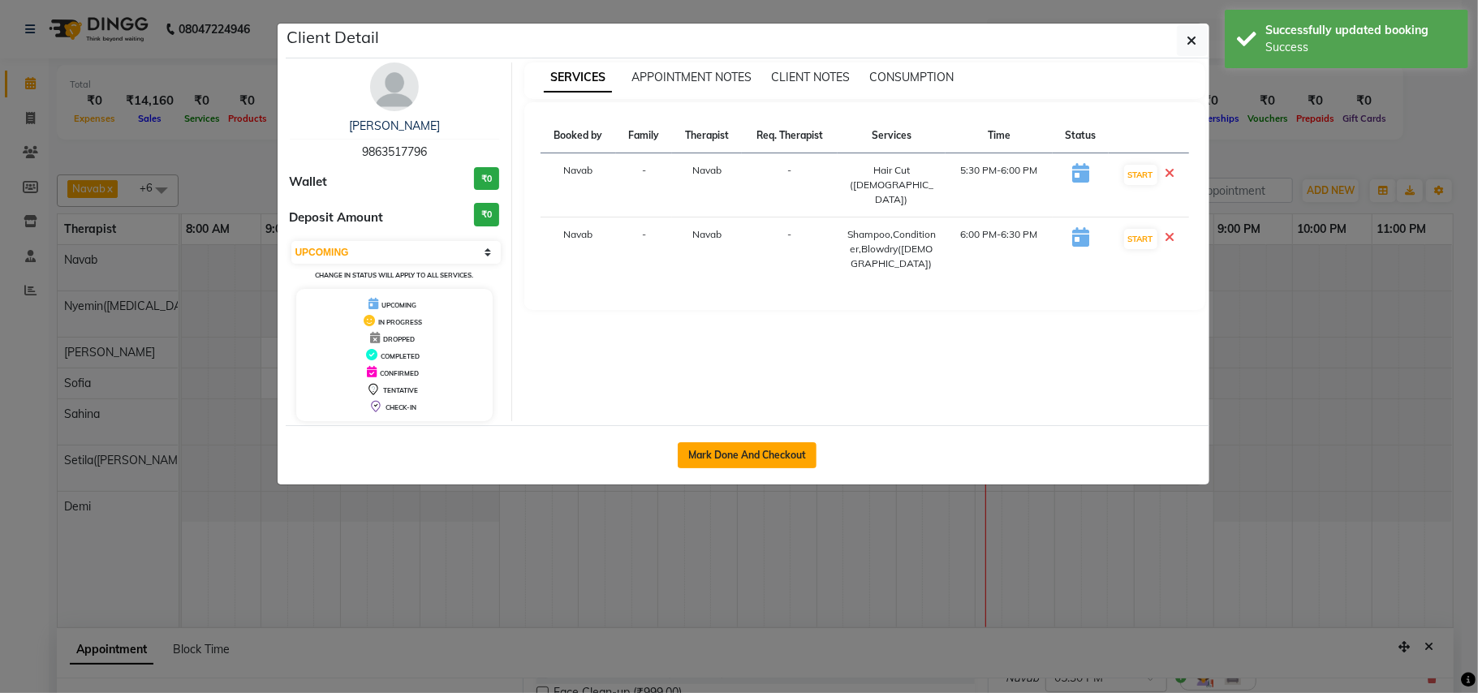
click at [781, 458] on button "Mark Done And Checkout" at bounding box center [747, 455] width 139 height 26
select select "8197"
select select "service"
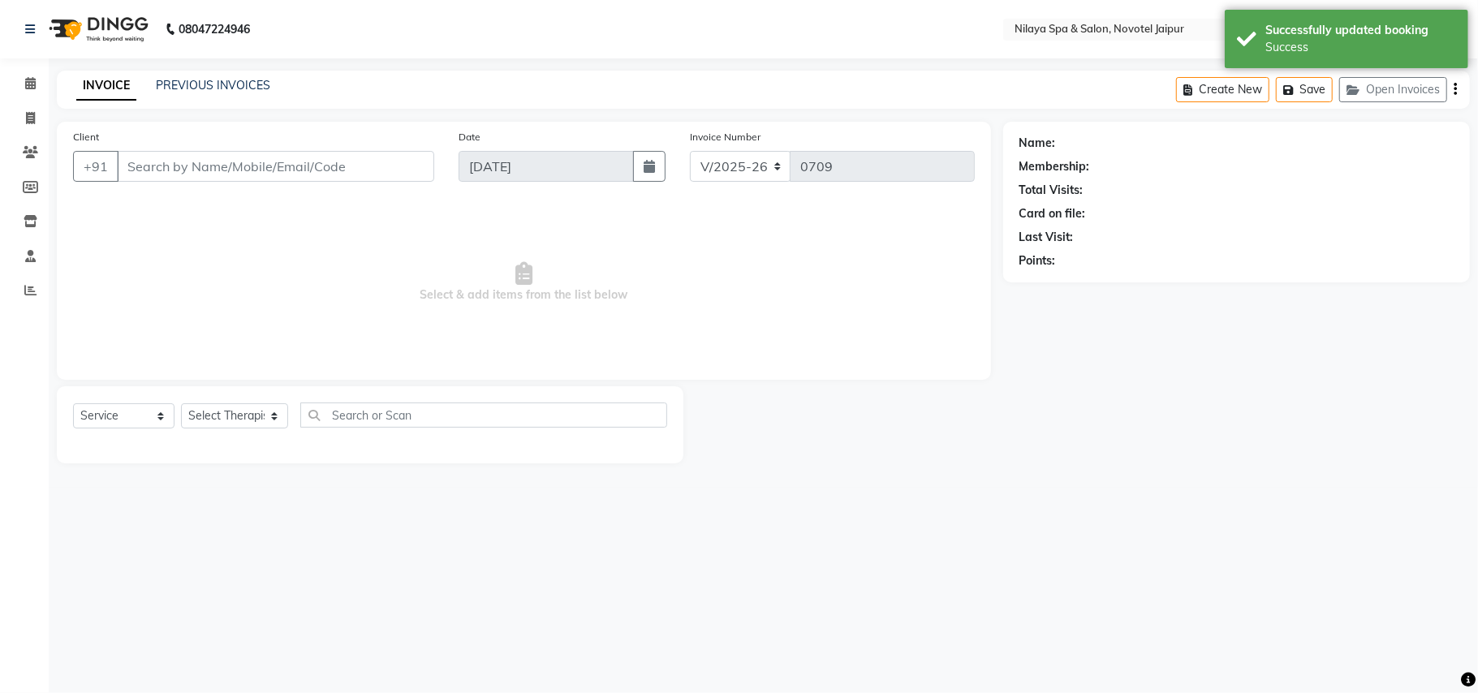
type input "98******96"
select select "77564"
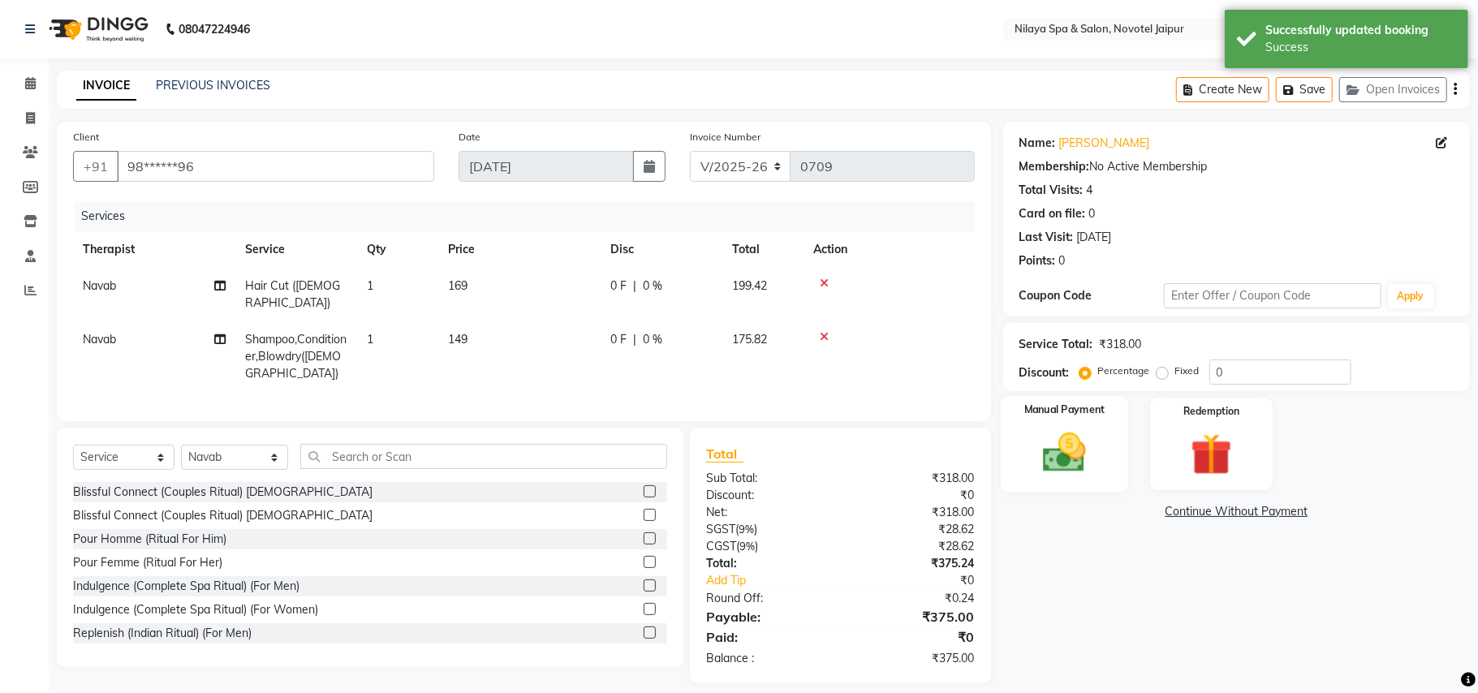
click at [1043, 445] on img at bounding box center [1064, 453] width 71 height 50
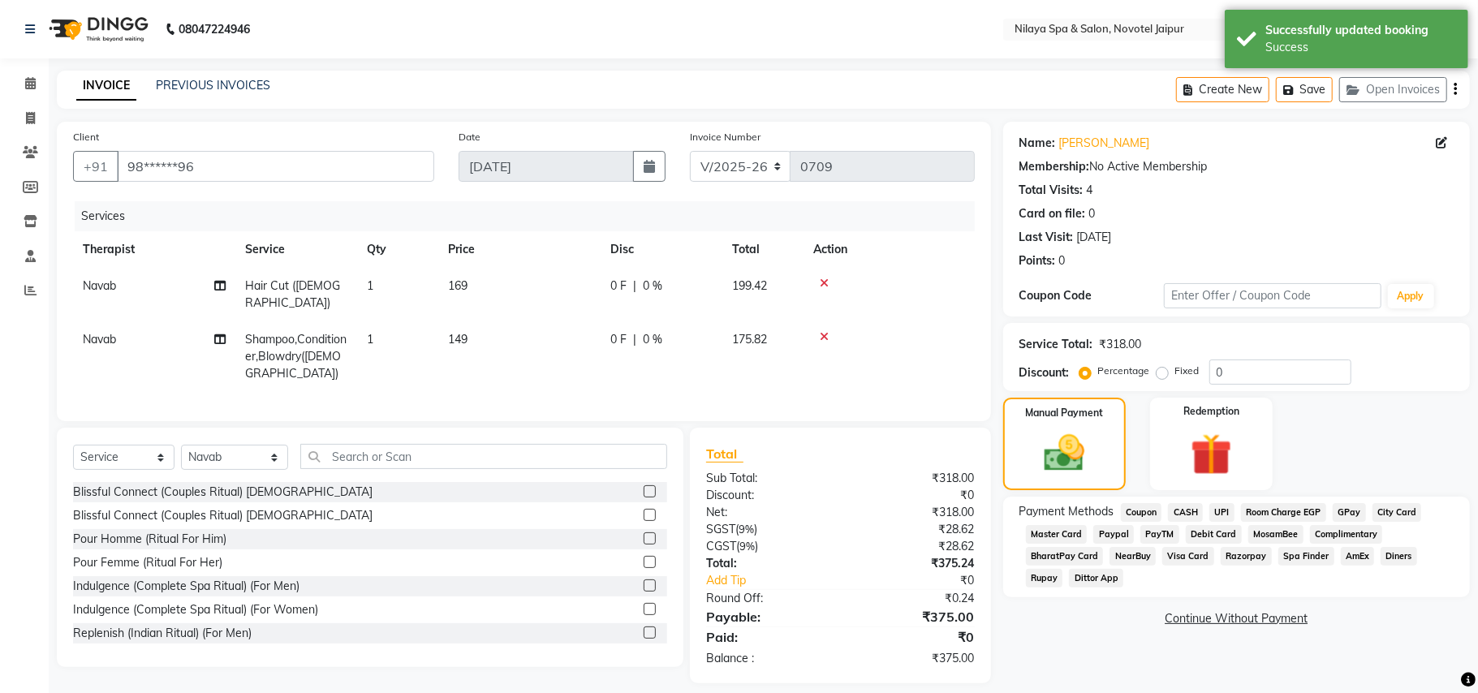
click at [1227, 510] on span "UPI" at bounding box center [1221, 512] width 25 height 19
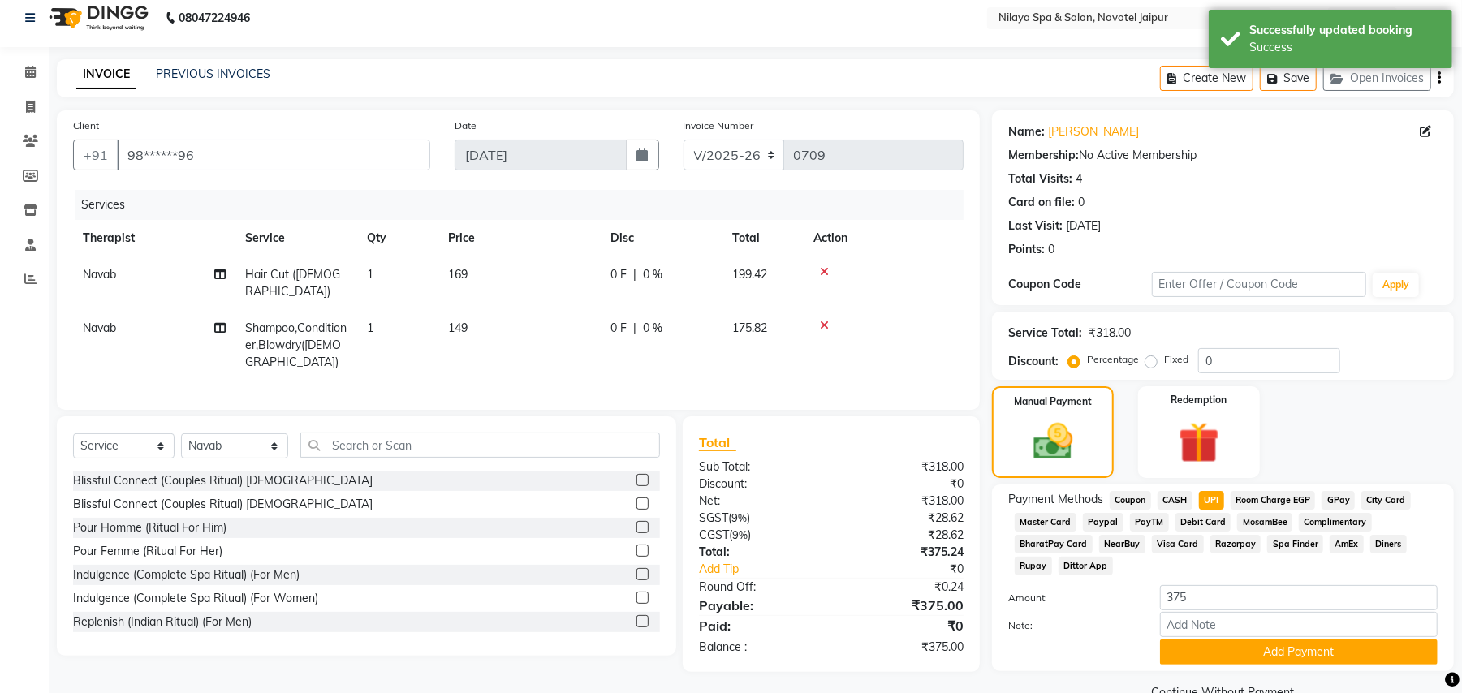
scroll to position [49, 0]
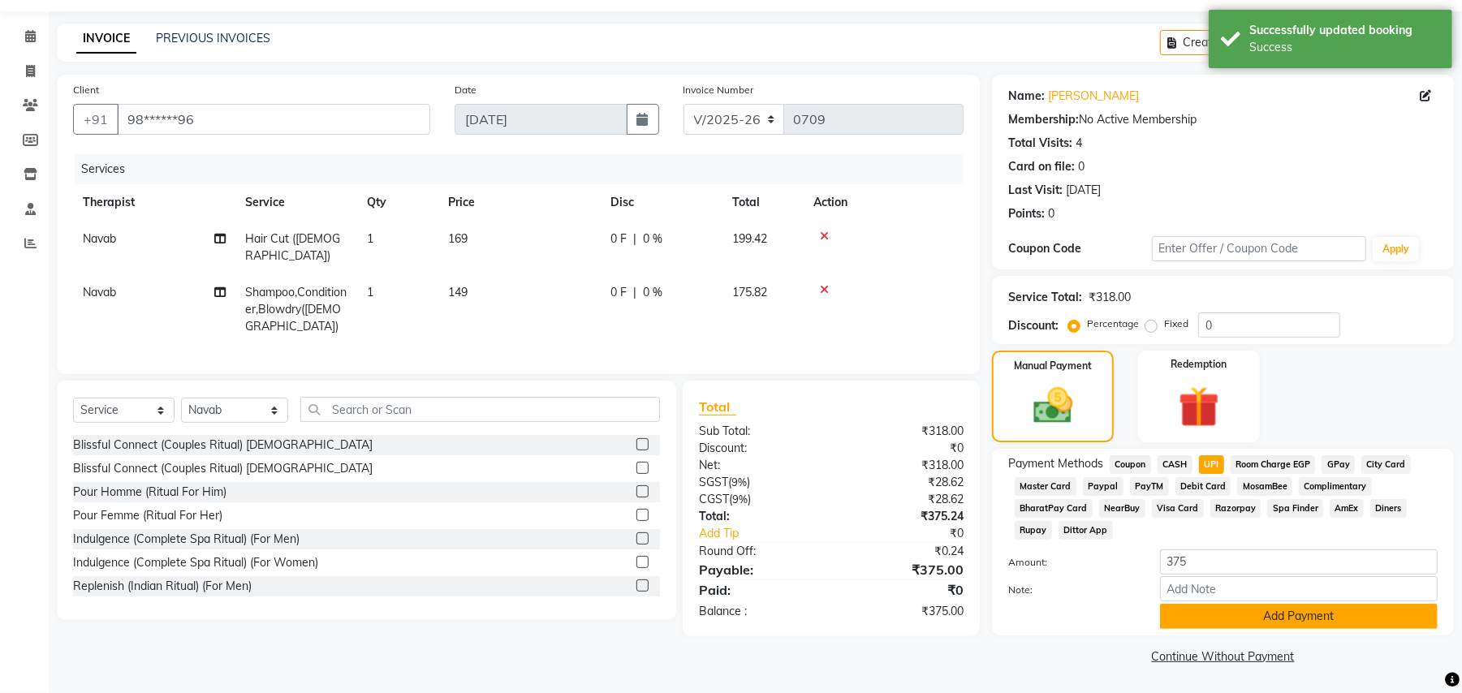
click at [1257, 618] on button "Add Payment" at bounding box center [1299, 616] width 278 height 25
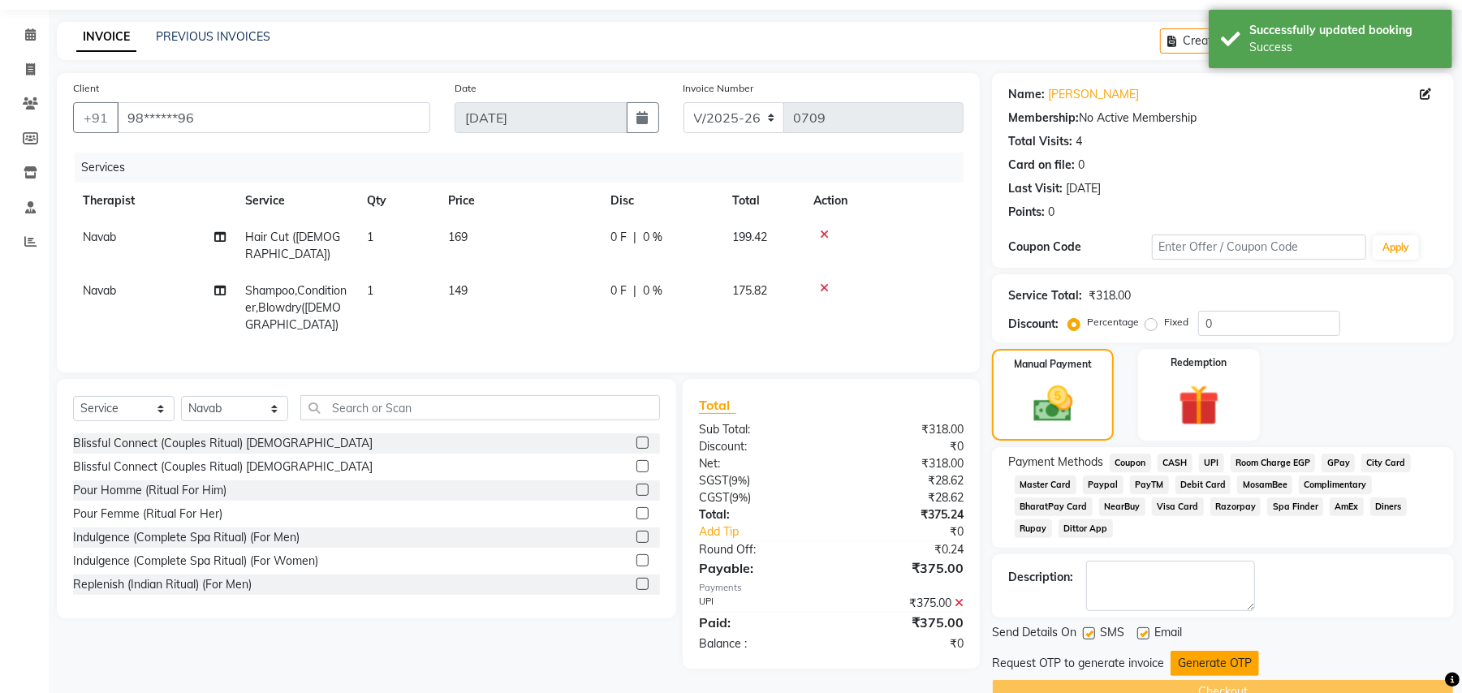
click at [1208, 669] on button "Generate OTP" at bounding box center [1214, 663] width 88 height 25
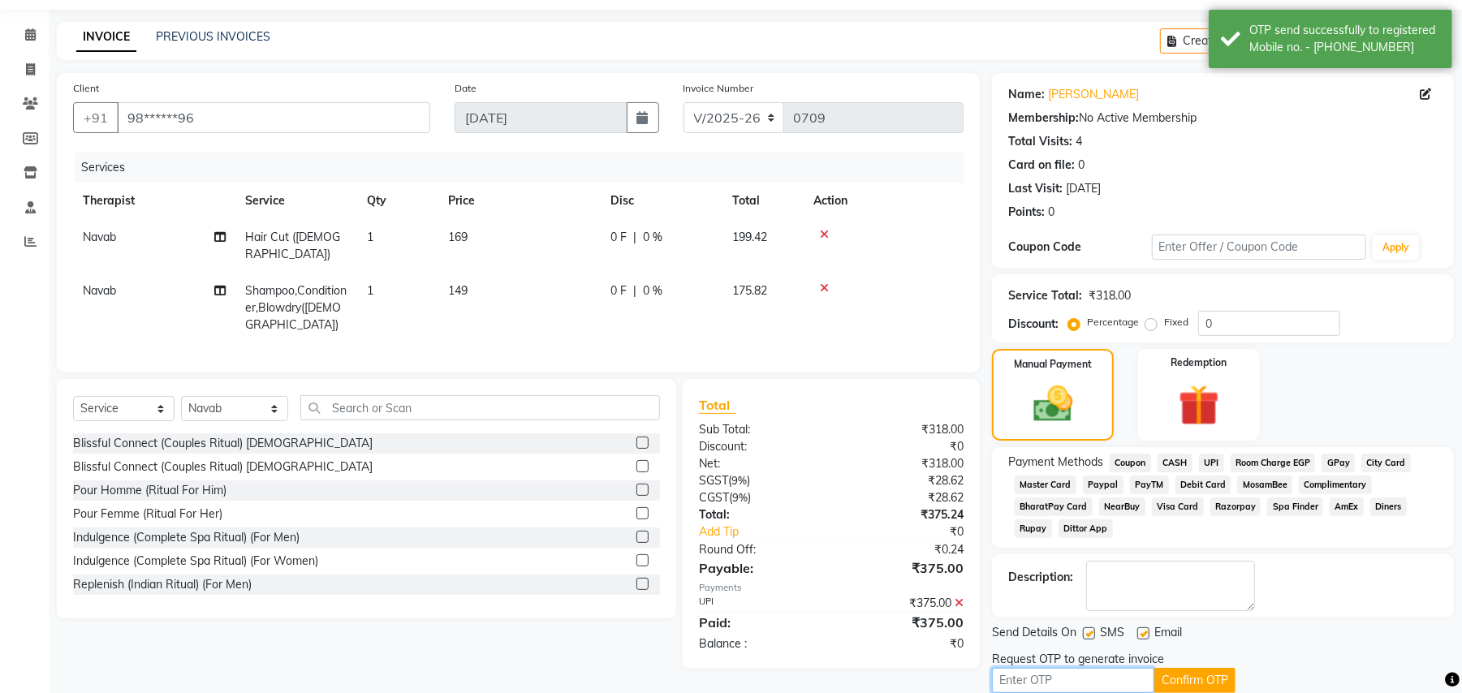
click at [1083, 670] on input "text" at bounding box center [1073, 680] width 162 height 25
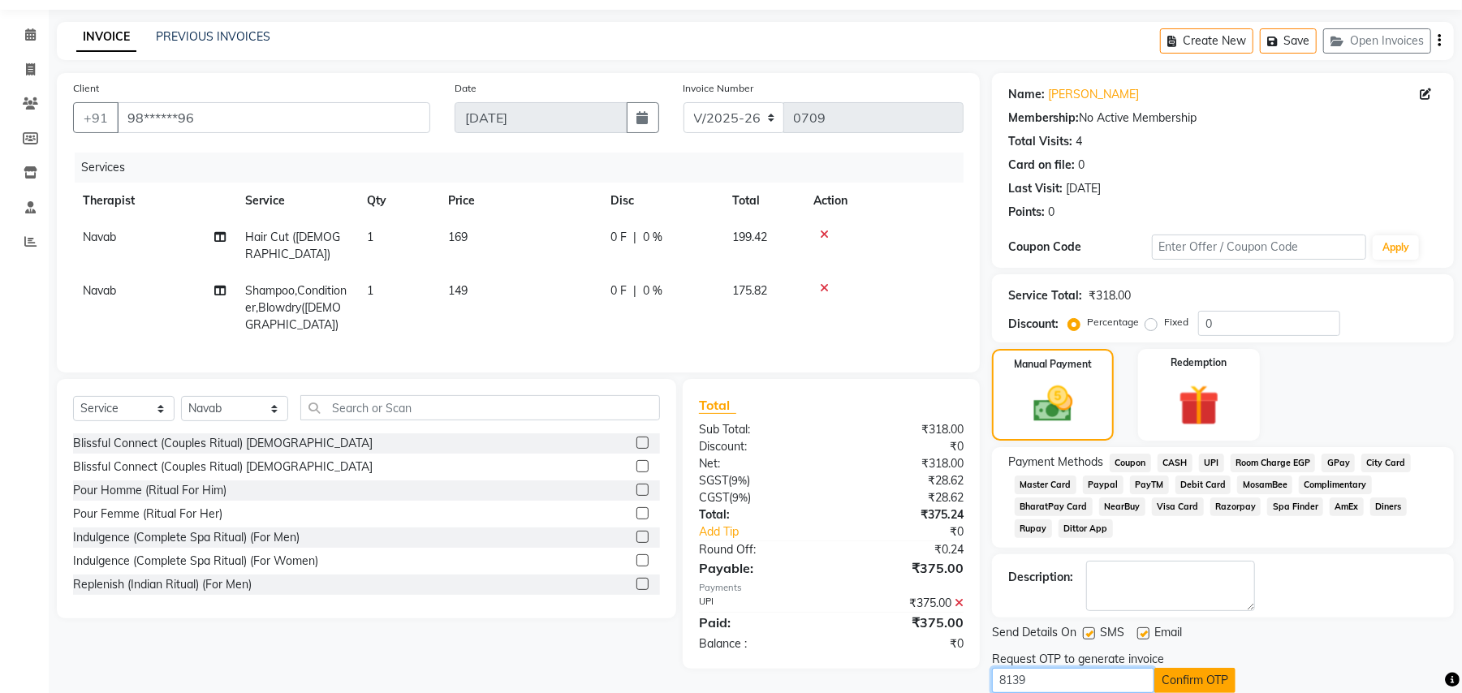
type input "8139"
click at [1173, 682] on button "Confirm OTP" at bounding box center [1194, 680] width 81 height 25
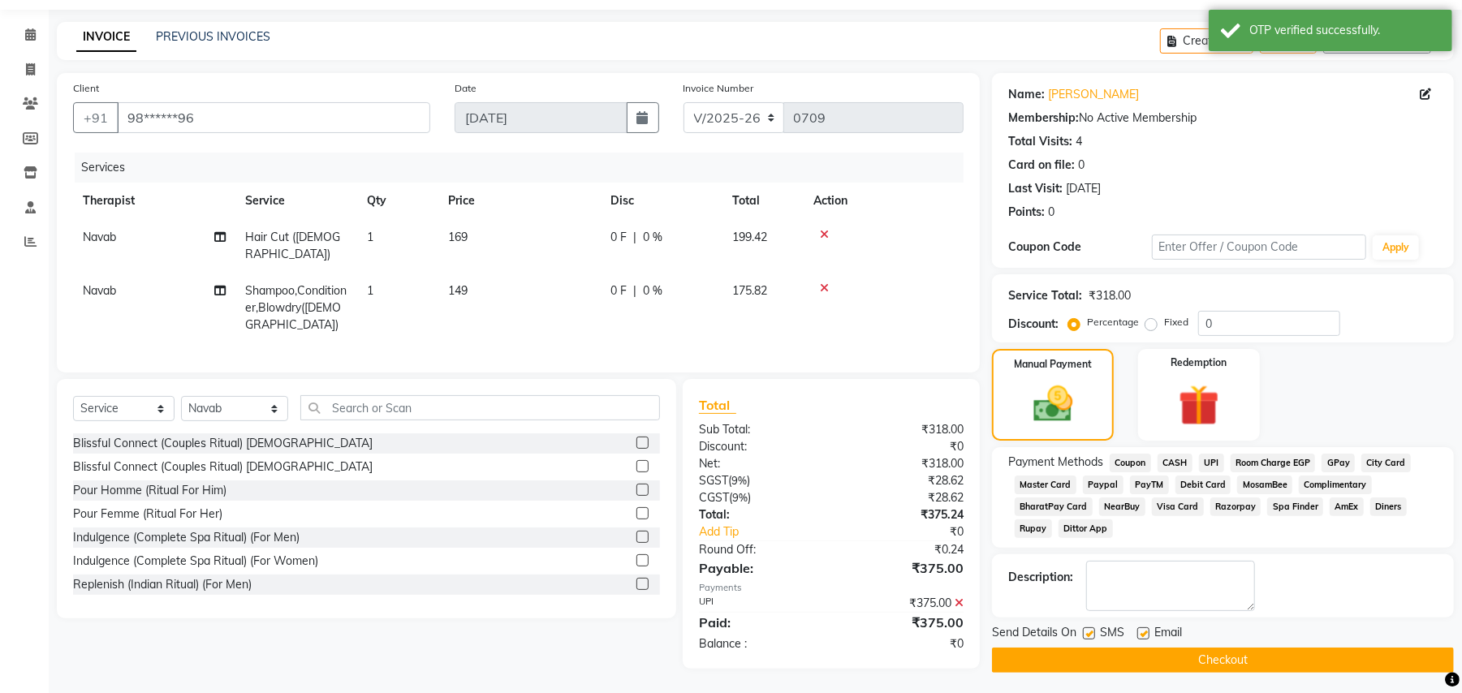
click at [1232, 659] on button "Checkout" at bounding box center [1223, 660] width 462 height 25
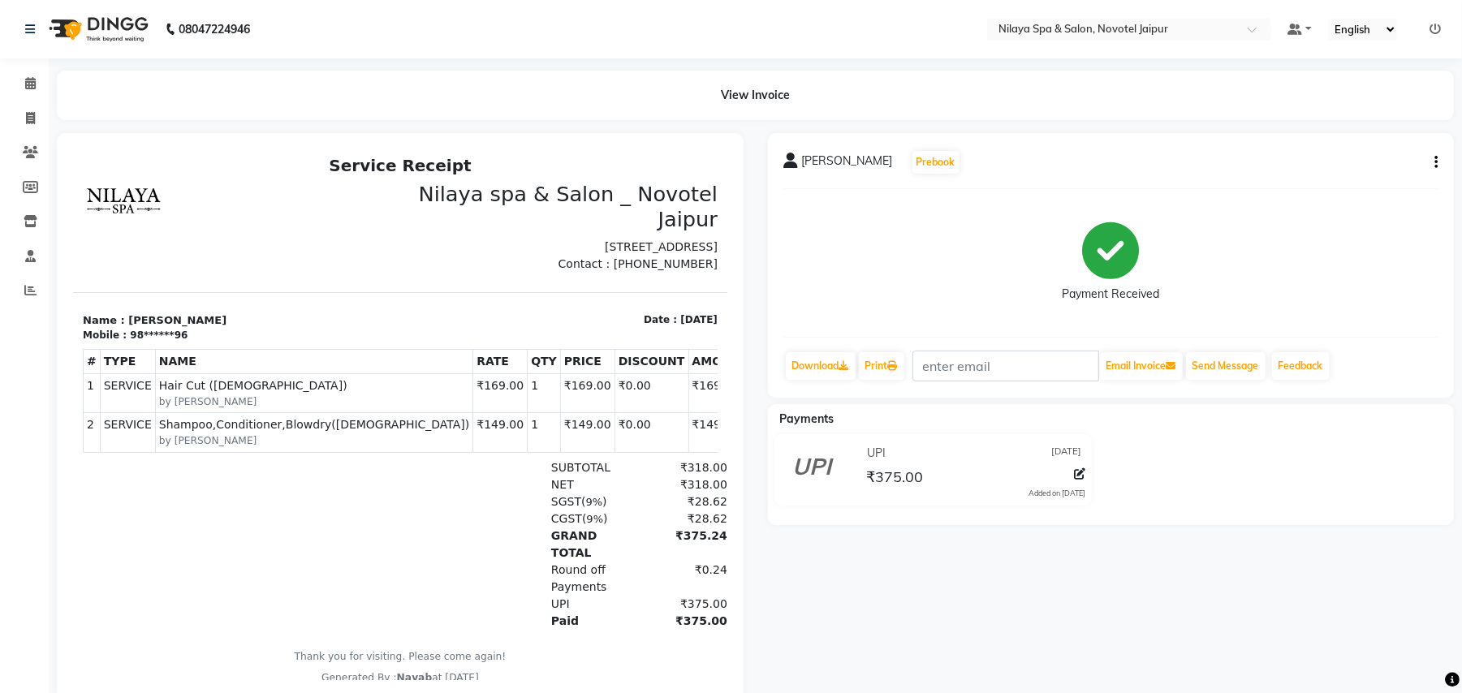
scroll to position [49, 0]
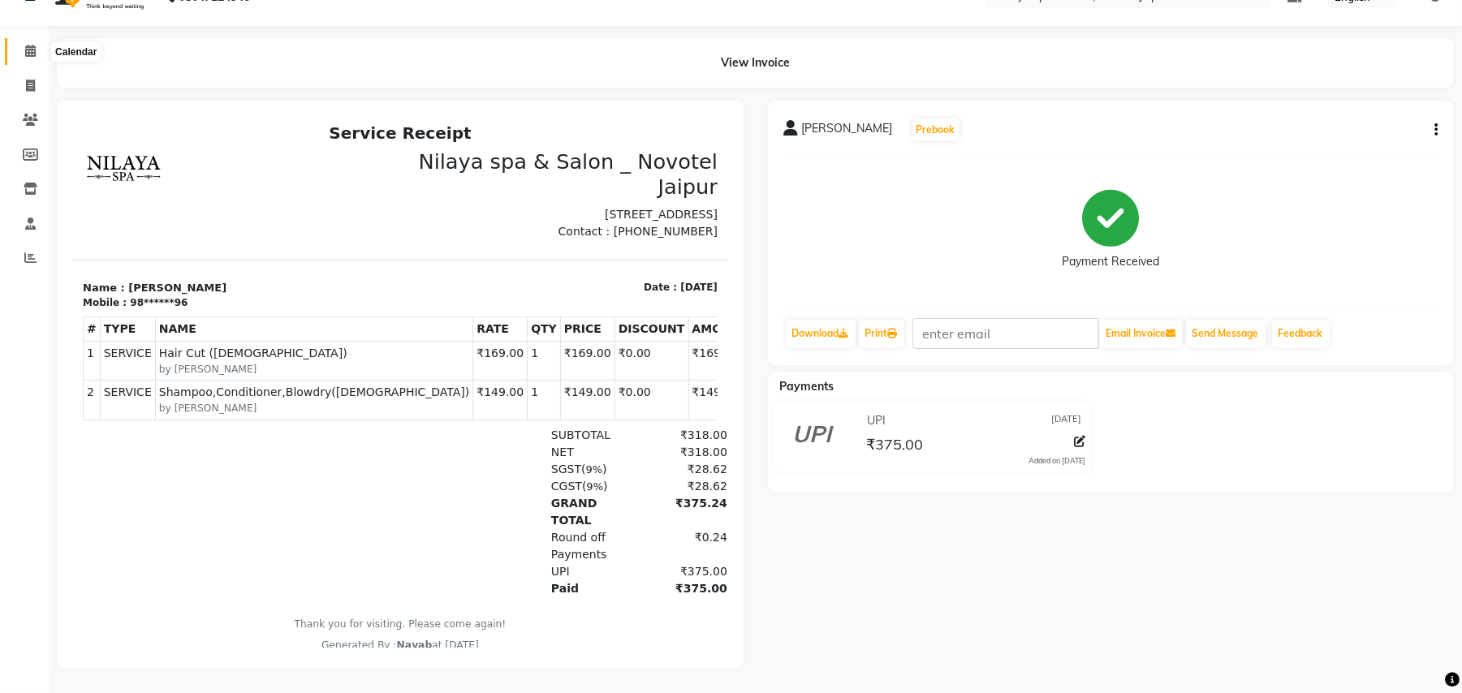
click at [33, 45] on icon at bounding box center [30, 51] width 11 height 12
